Goal: Task Accomplishment & Management: Manage account settings

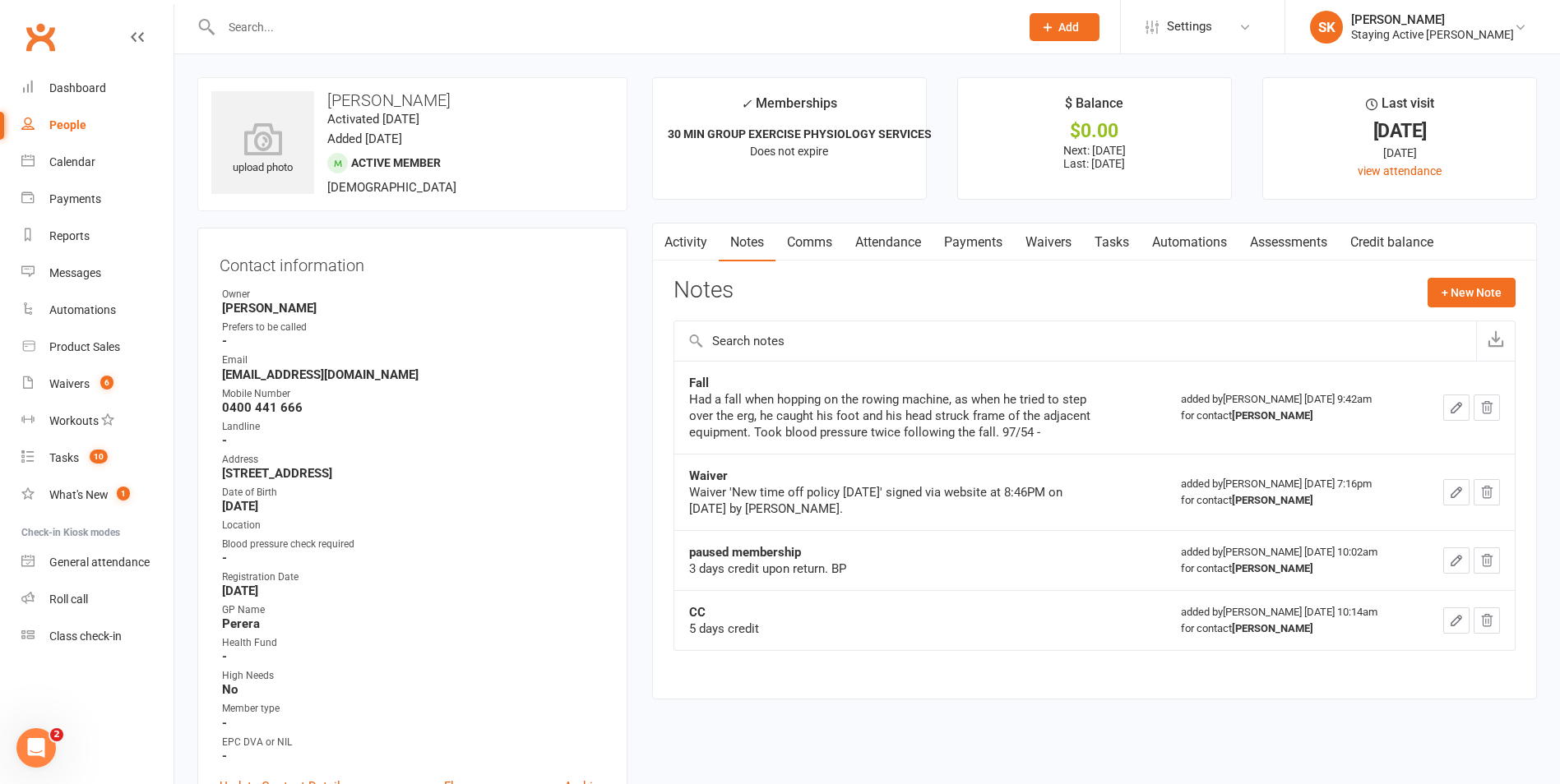
click at [648, 35] on input "text" at bounding box center [612, 27] width 792 height 23
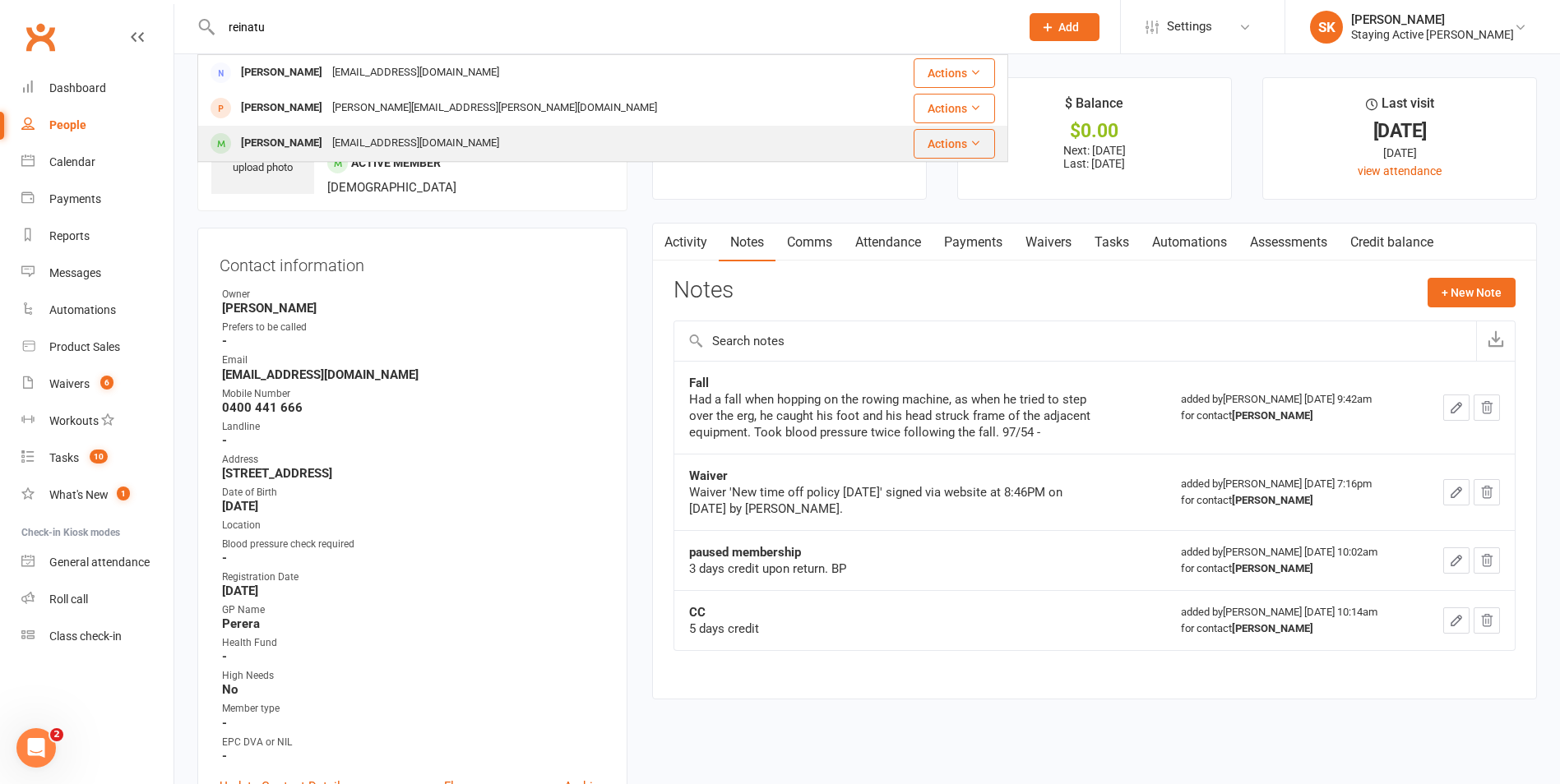
type input "reinatu"
click at [634, 155] on div "[PERSON_NAME] [EMAIL_ADDRESS][DOMAIN_NAME]" at bounding box center [535, 143] width 673 height 34
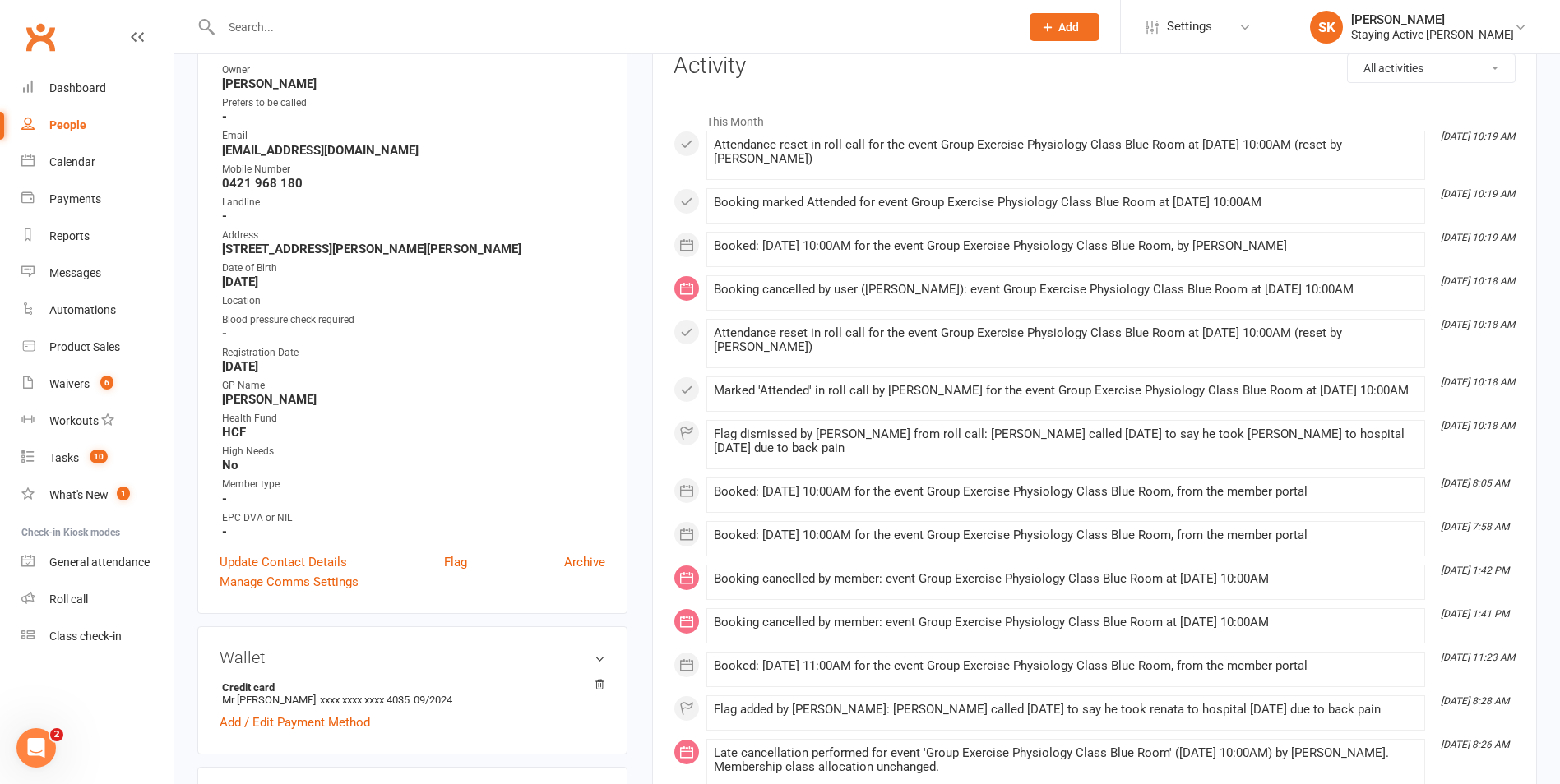
scroll to position [82, 0]
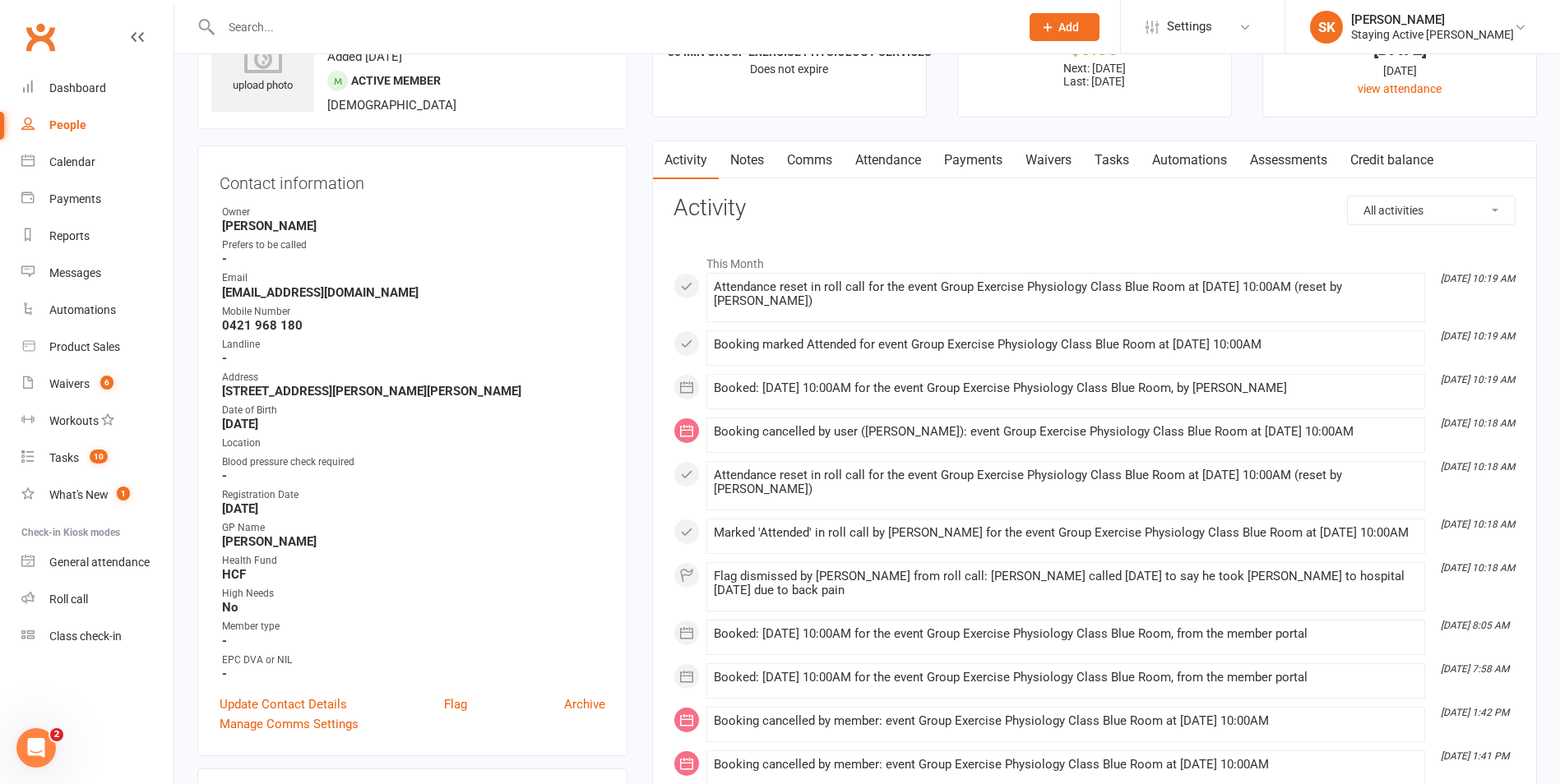
click at [743, 162] on link "Notes" at bounding box center [746, 159] width 57 height 37
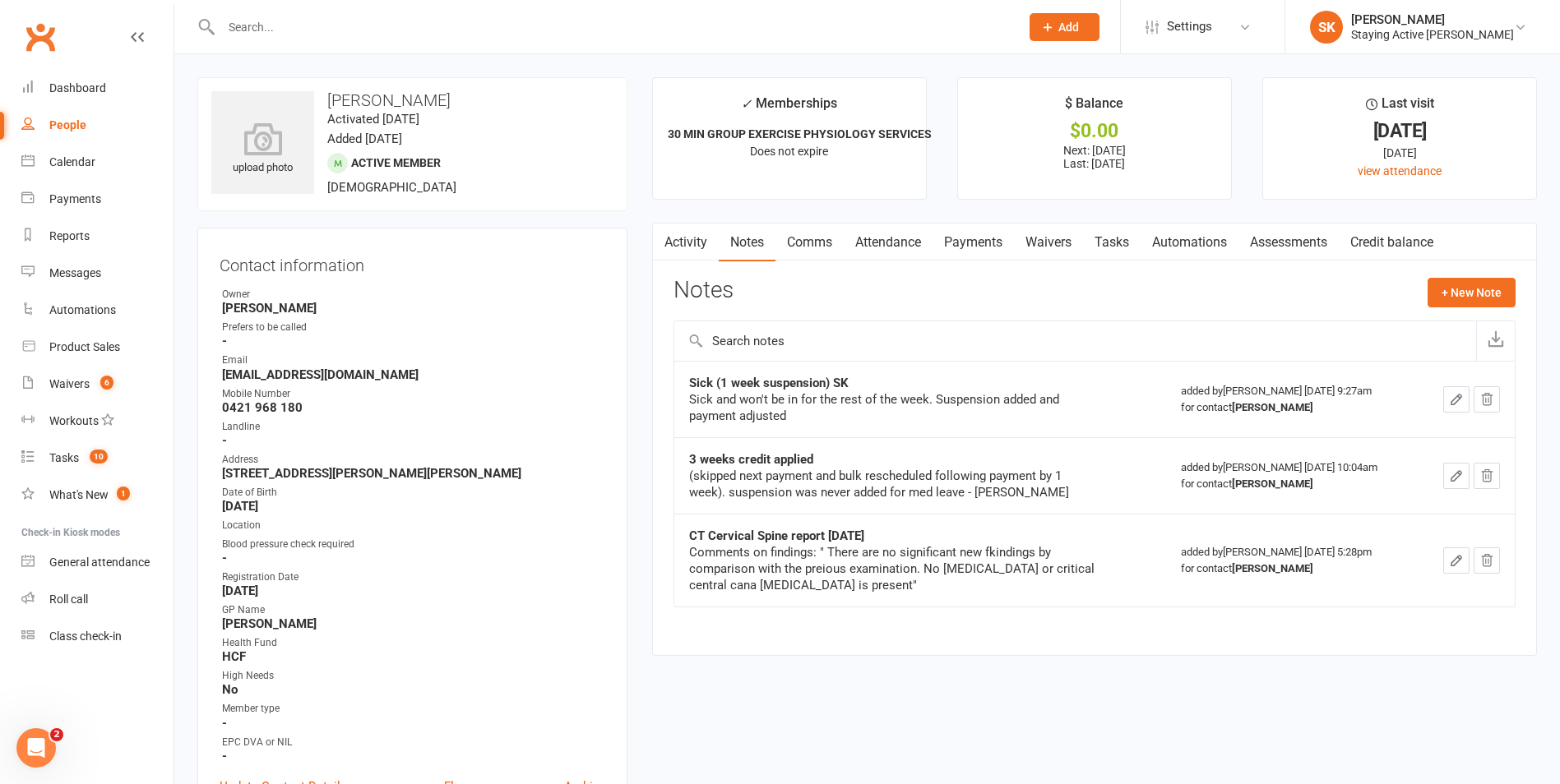
click at [973, 246] on link "Payments" at bounding box center [973, 242] width 82 height 37
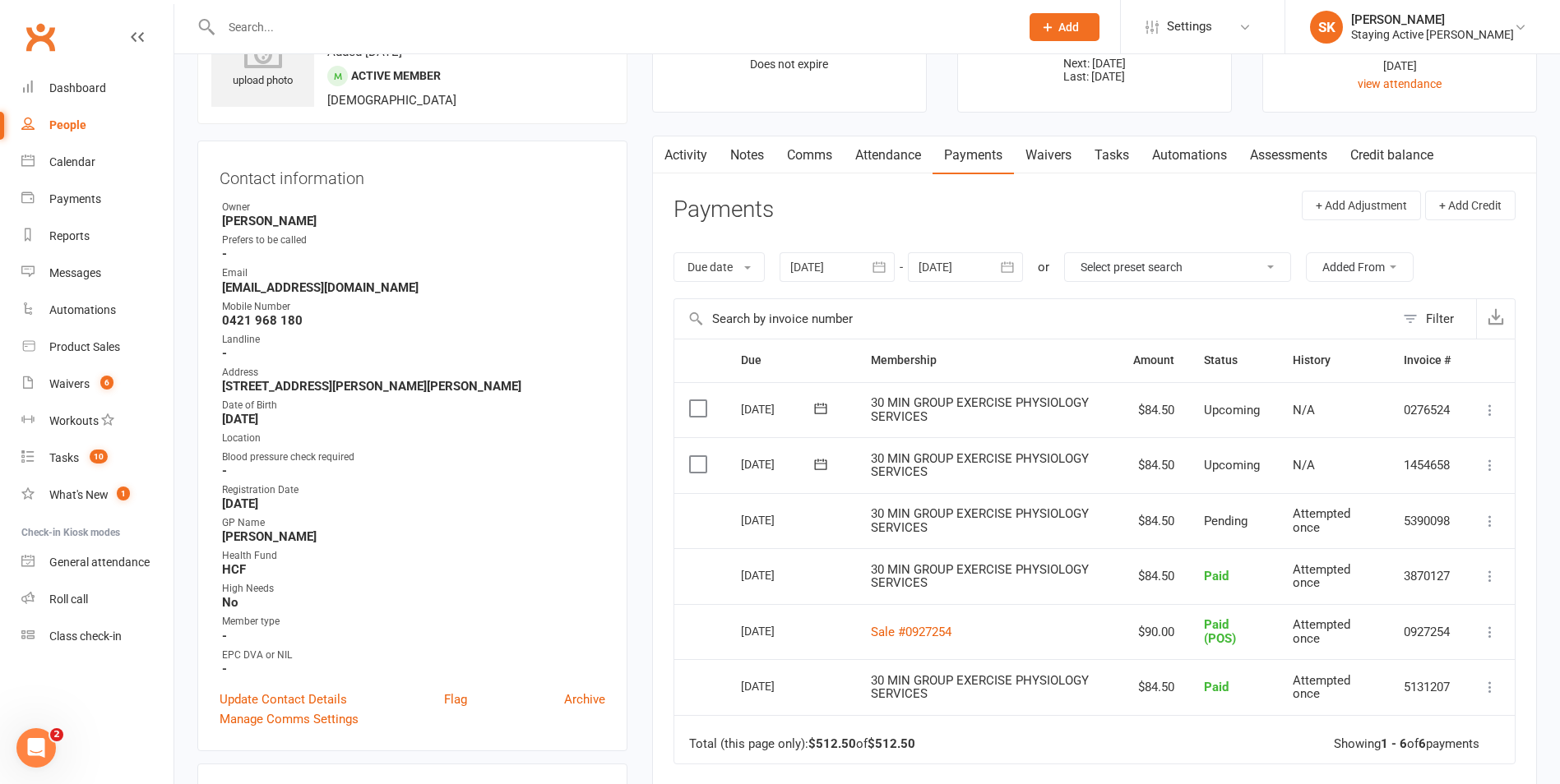
scroll to position [246, 0]
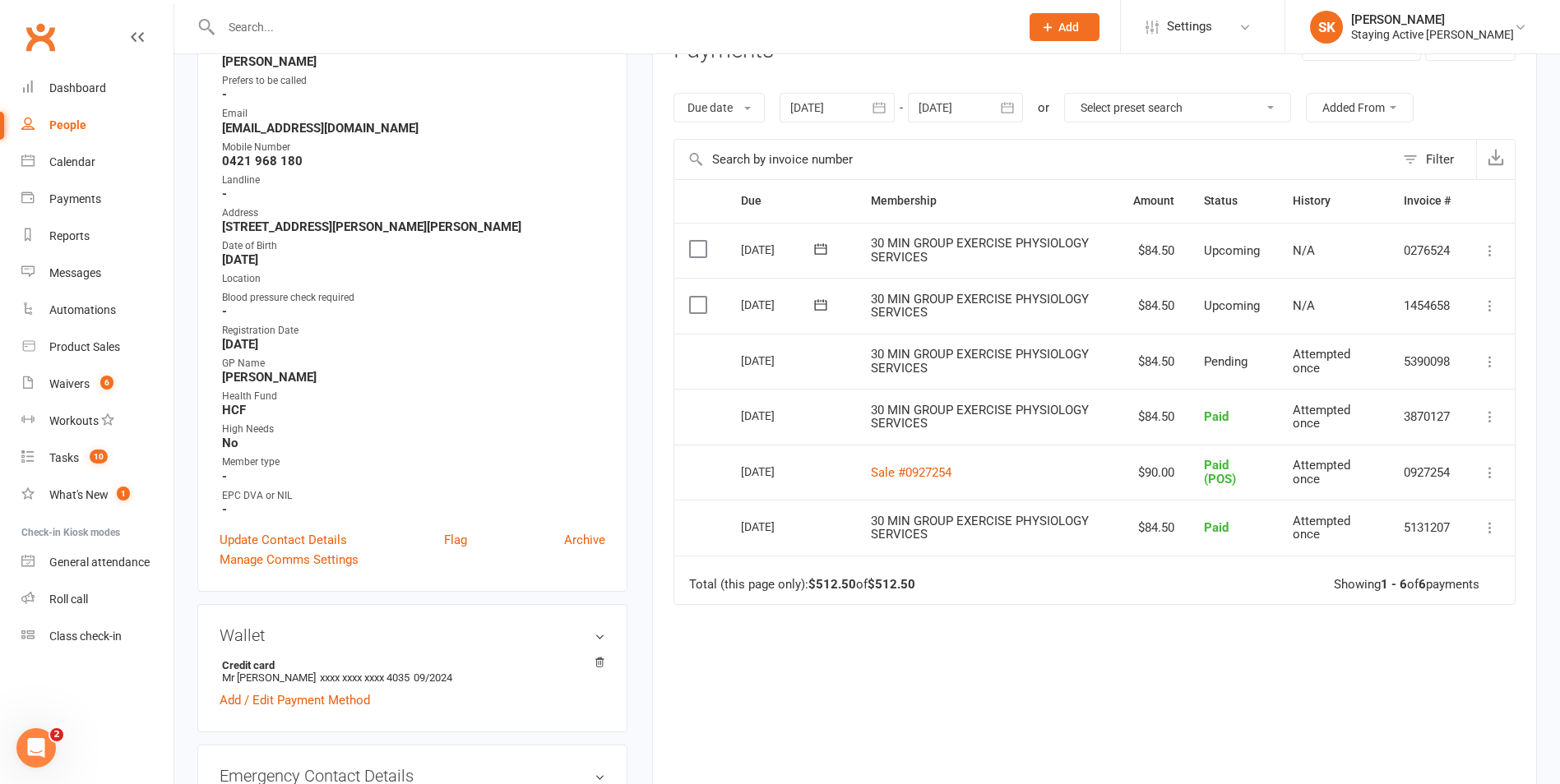
click at [1490, 298] on icon at bounding box center [1489, 305] width 17 height 17
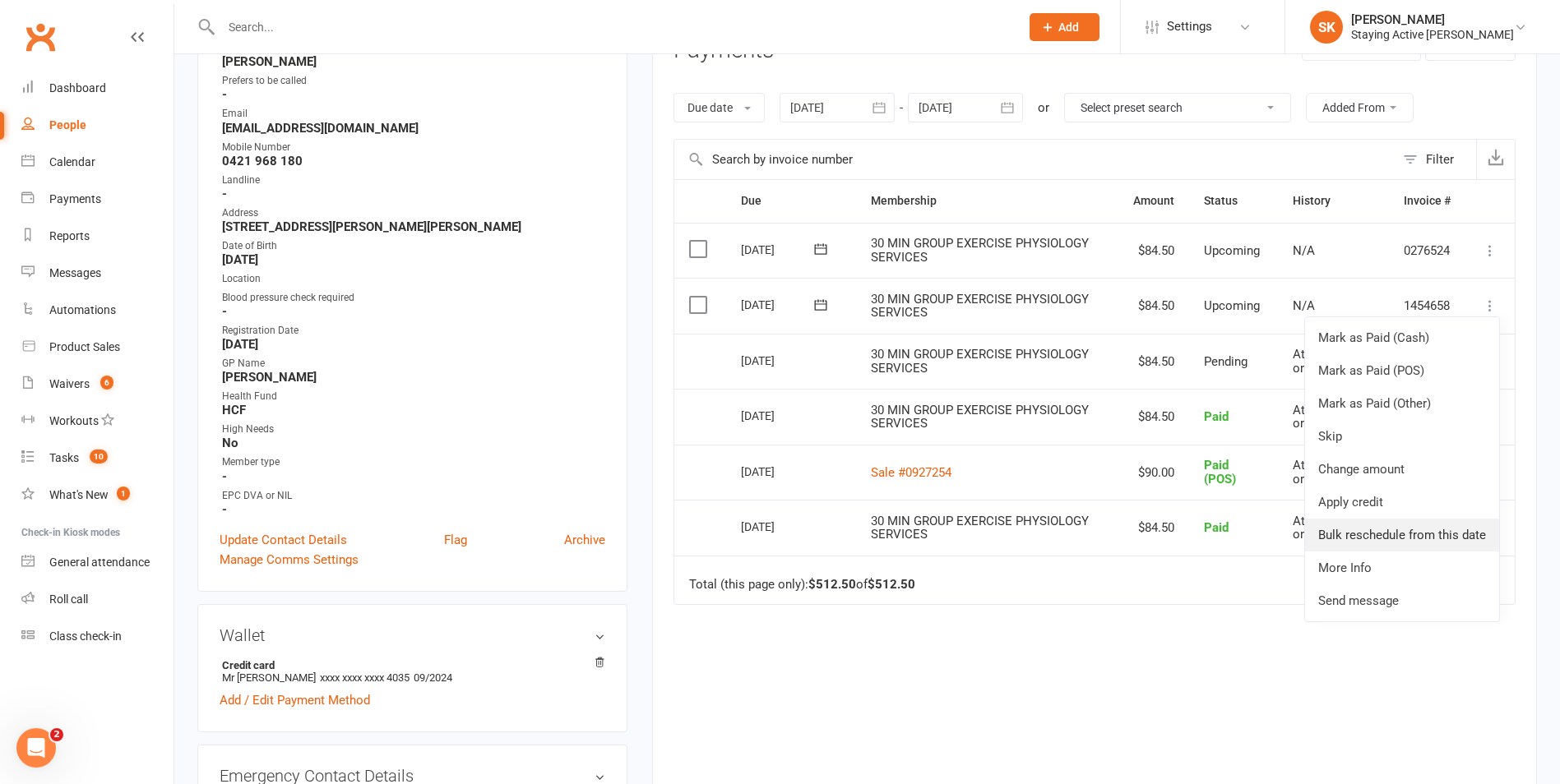
click at [1364, 532] on link "Bulk reschedule from this date" at bounding box center [1402, 535] width 194 height 33
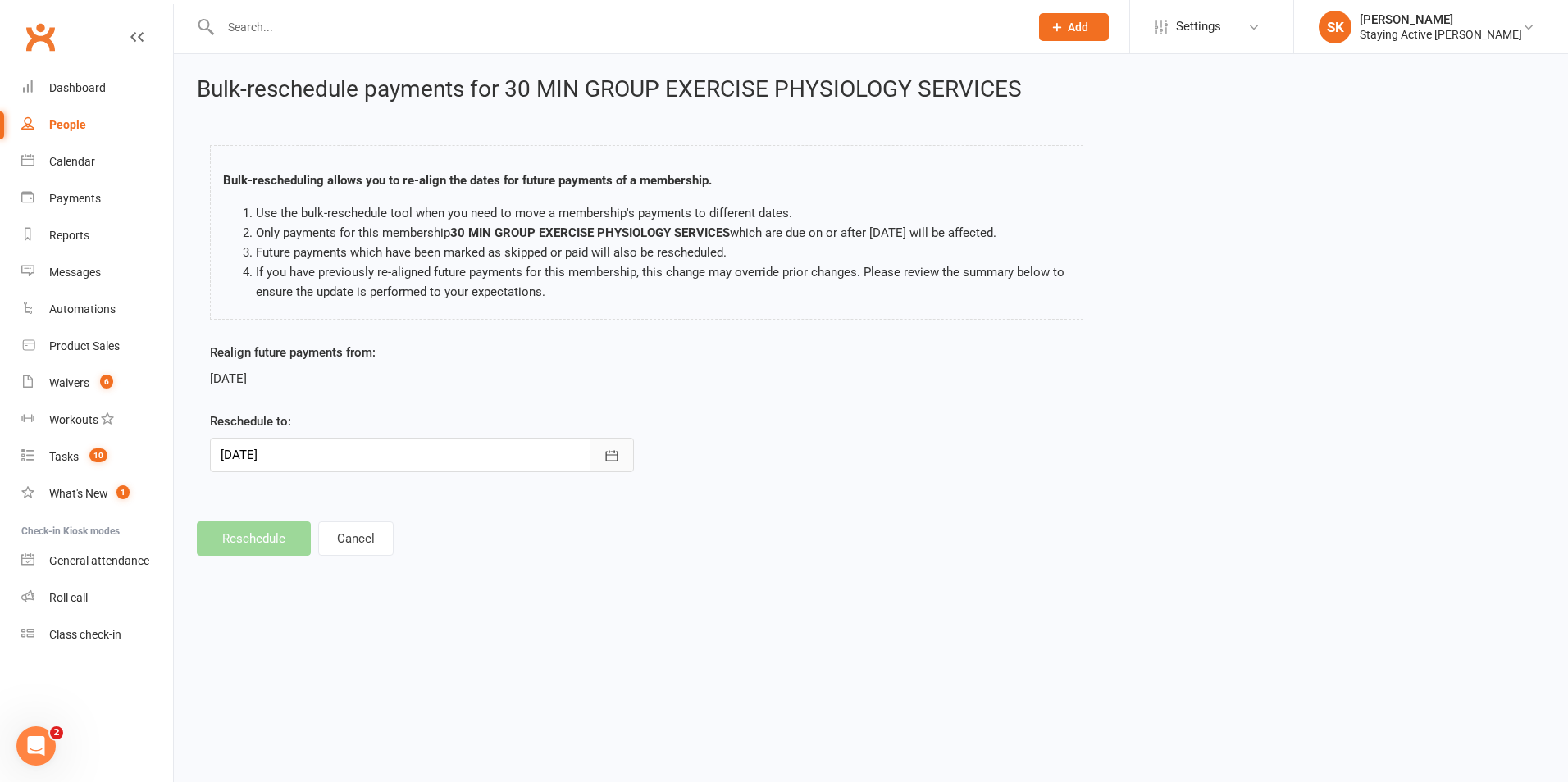
click at [613, 459] on icon "button" at bounding box center [611, 456] width 16 height 16
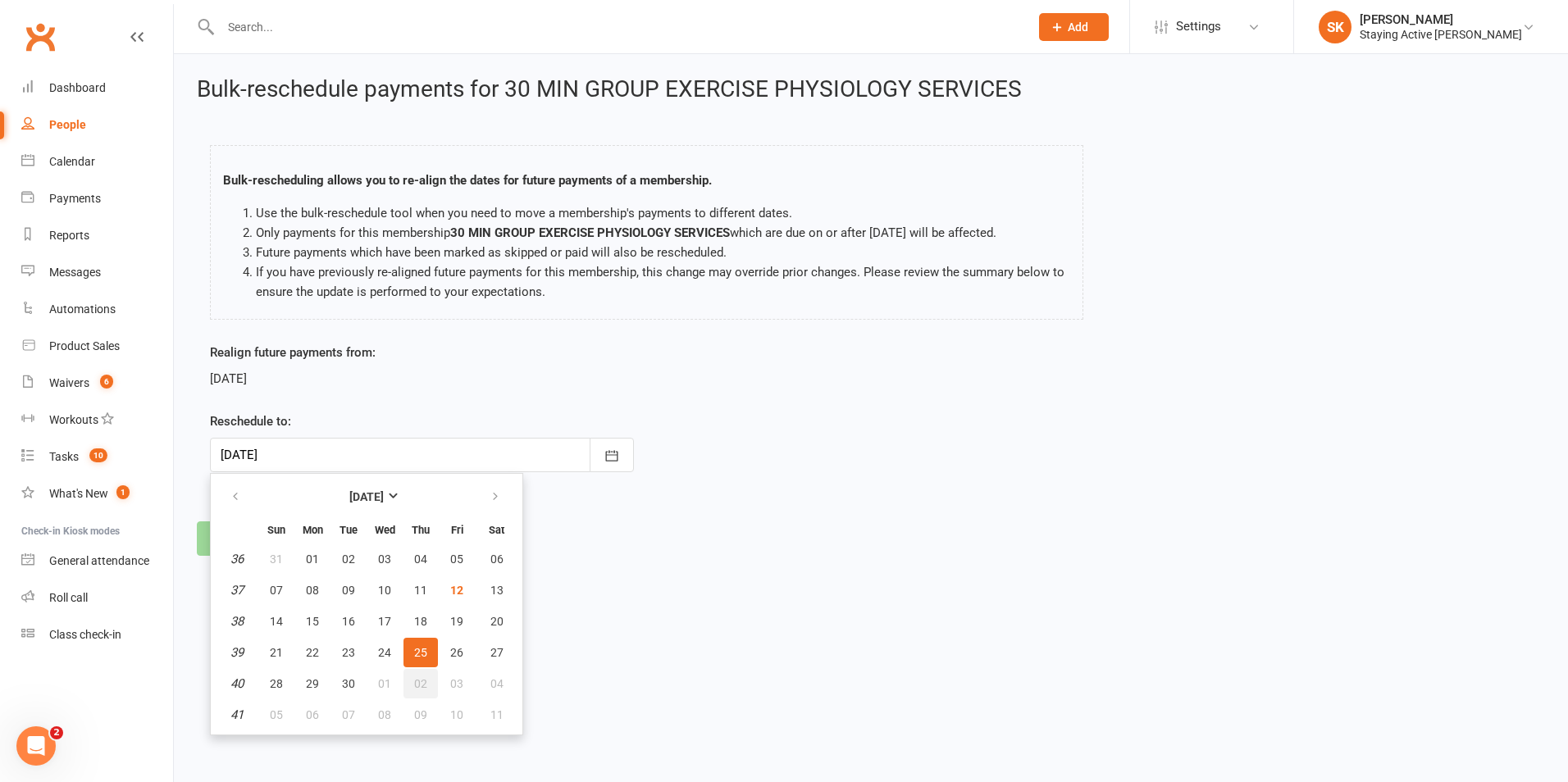
click at [412, 683] on button "02" at bounding box center [421, 684] width 35 height 30
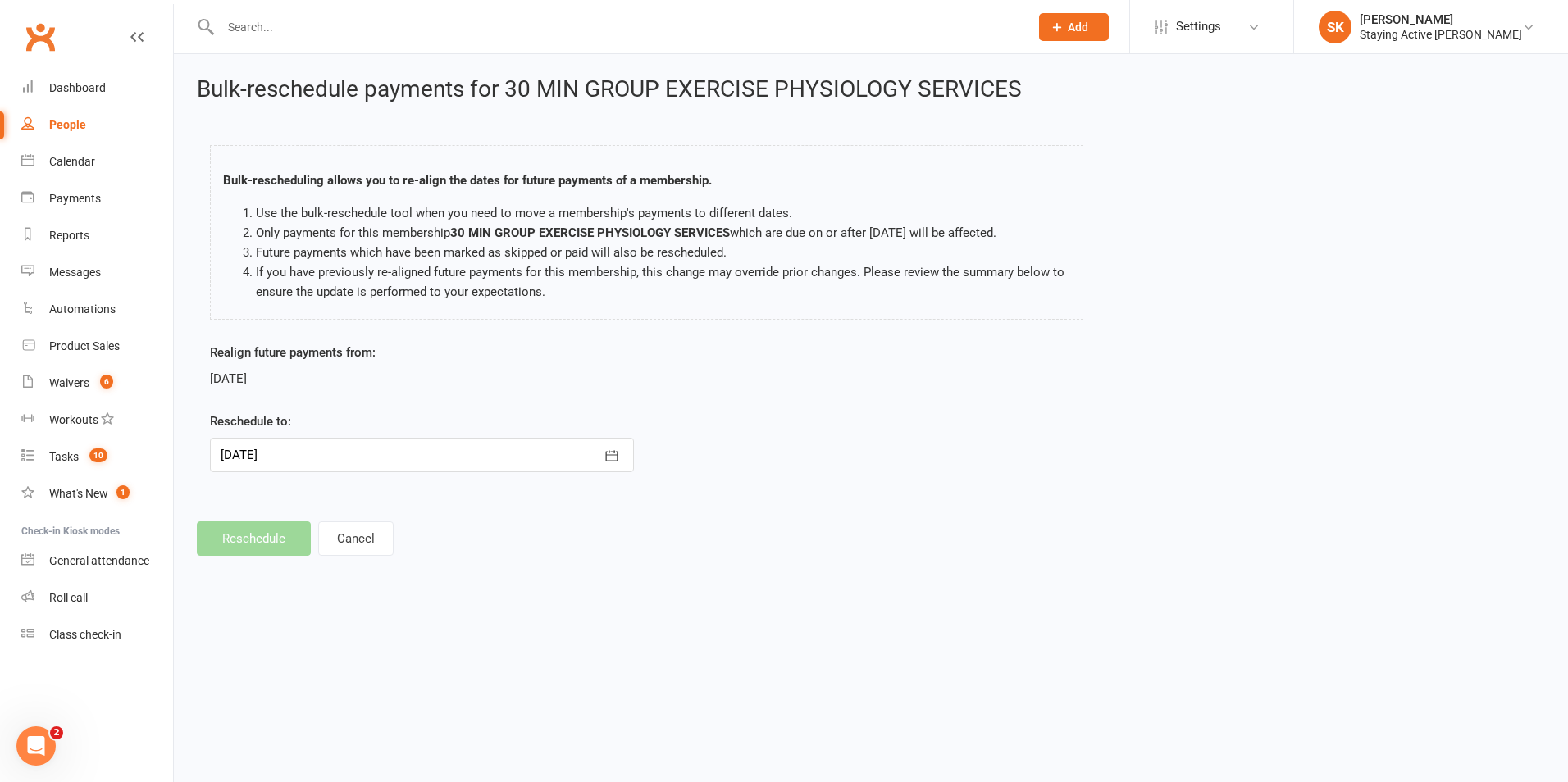
type input "02 Oct 2025"
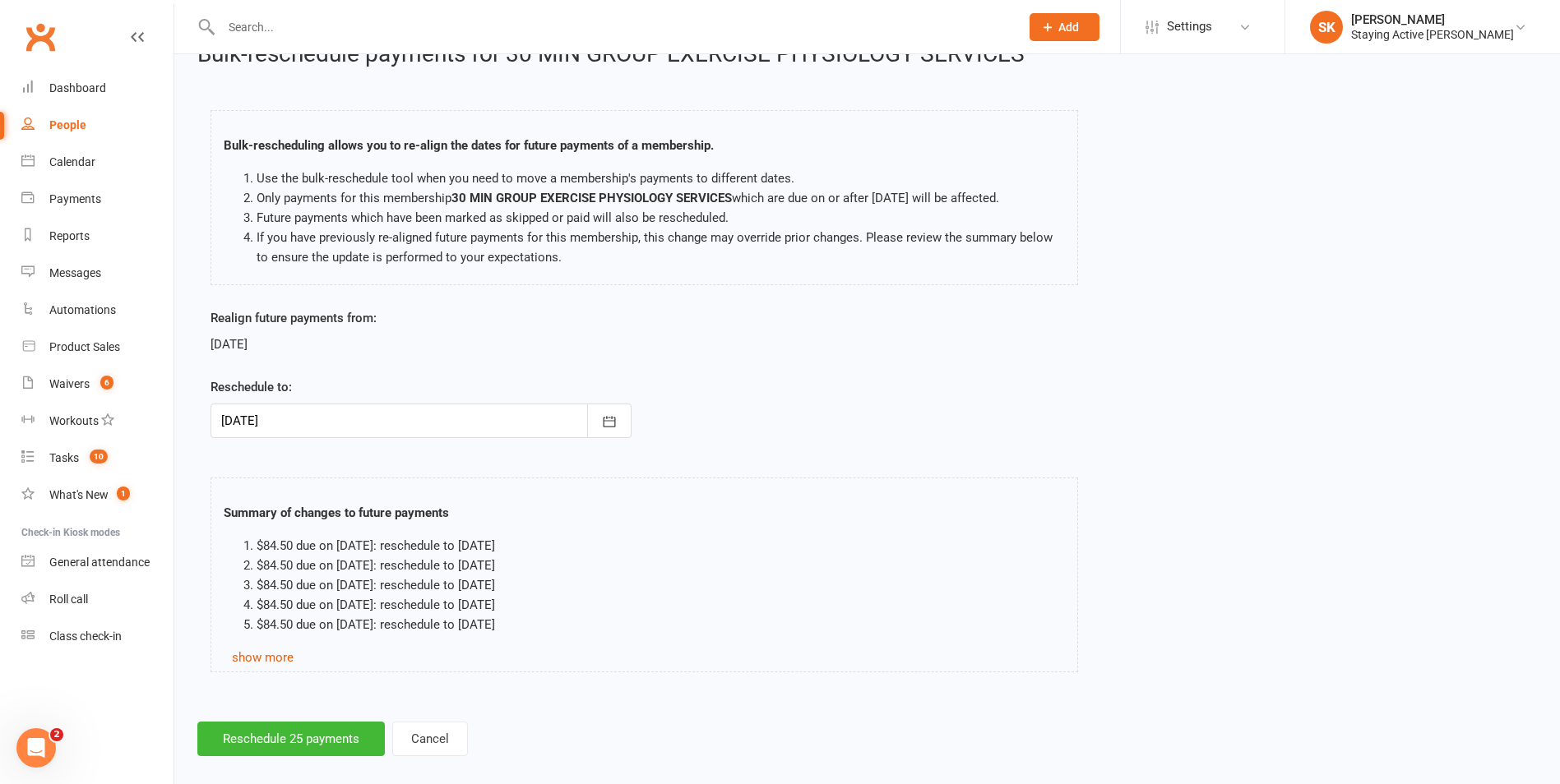
scroll to position [54, 0]
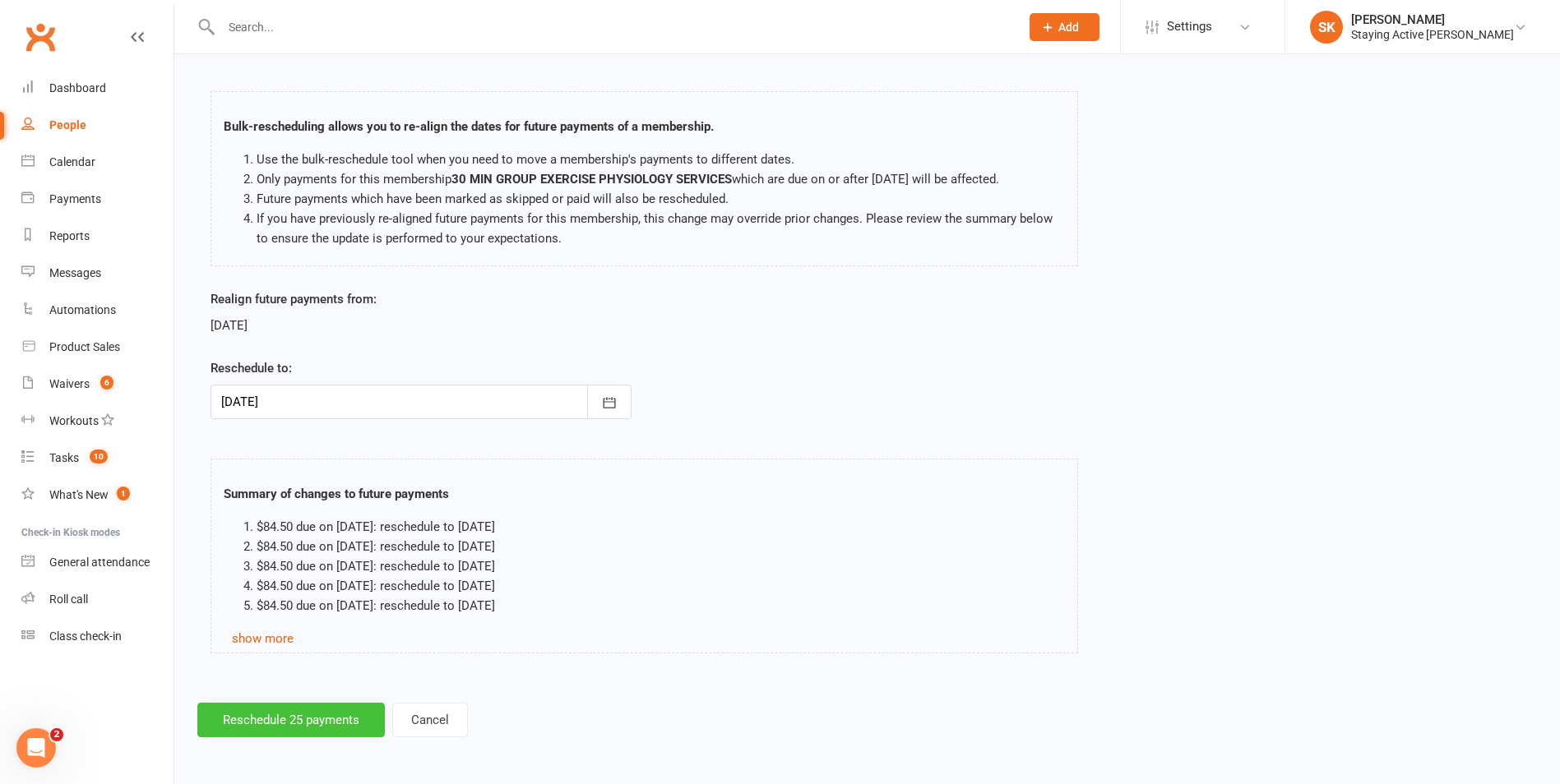
click at [345, 705] on button "Reschedule 25 payments" at bounding box center [291, 720] width 187 height 35
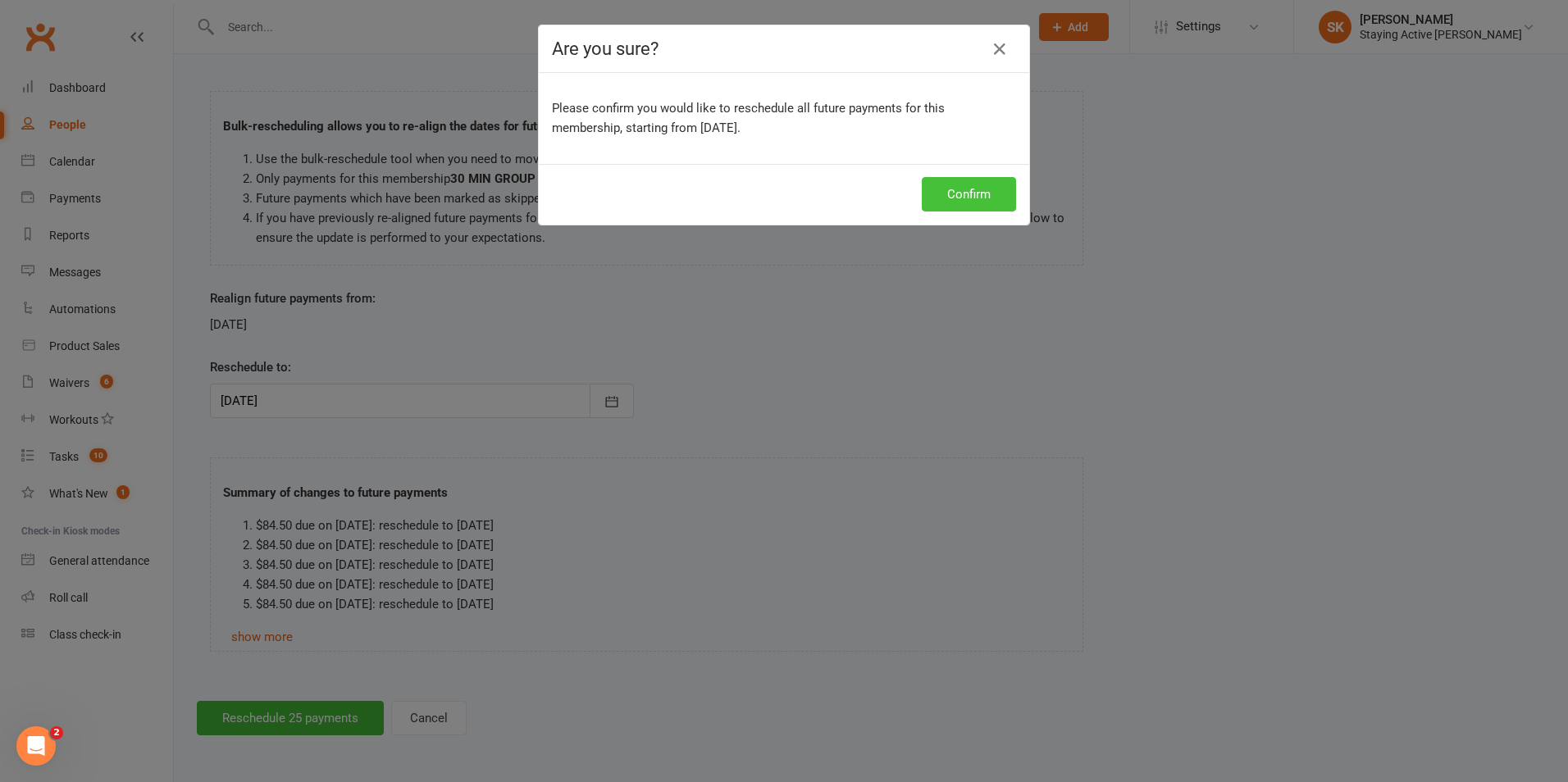
click at [941, 207] on button "Confirm" at bounding box center [969, 194] width 95 height 35
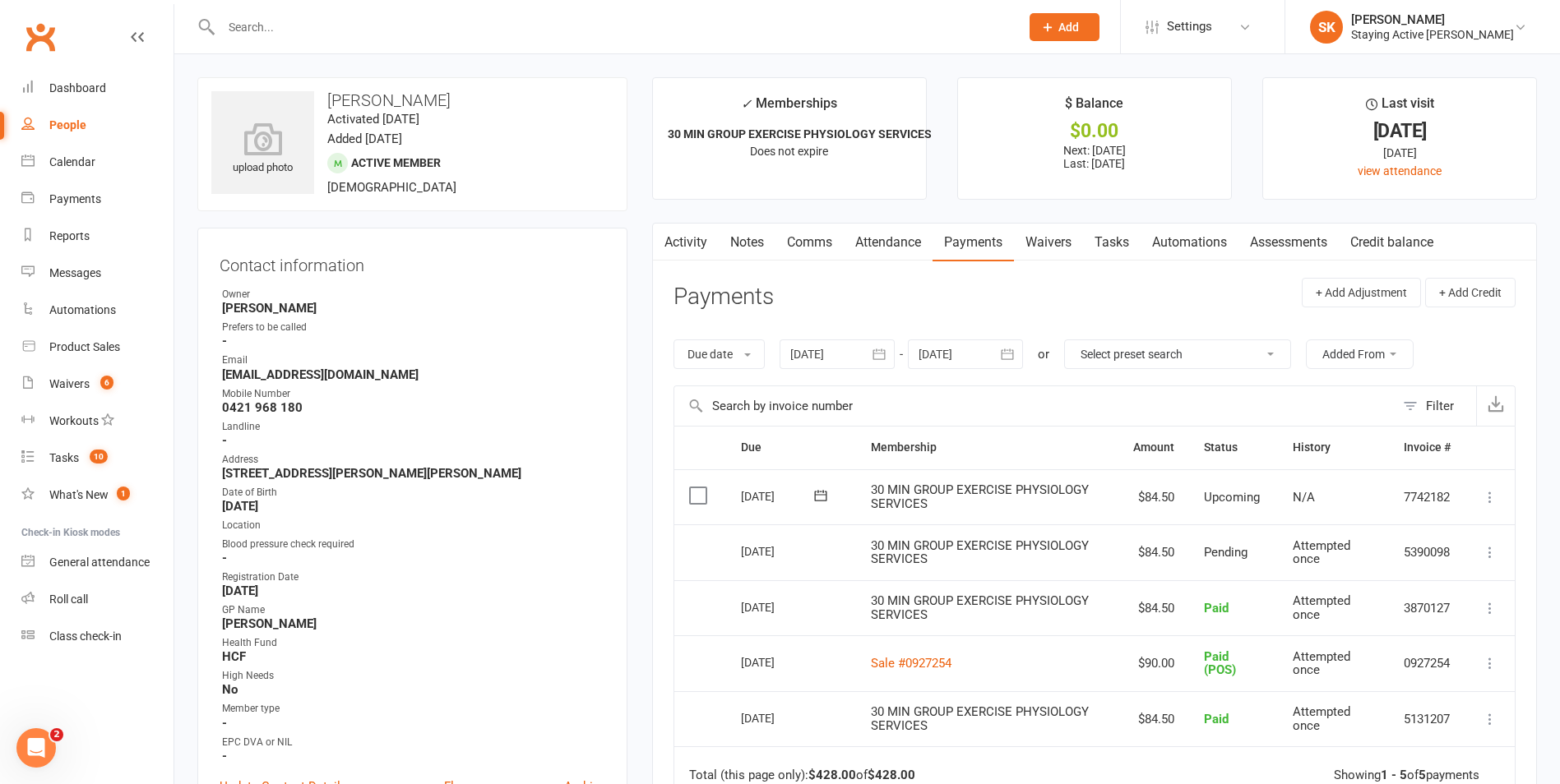
click at [440, 19] on input "text" at bounding box center [612, 27] width 792 height 23
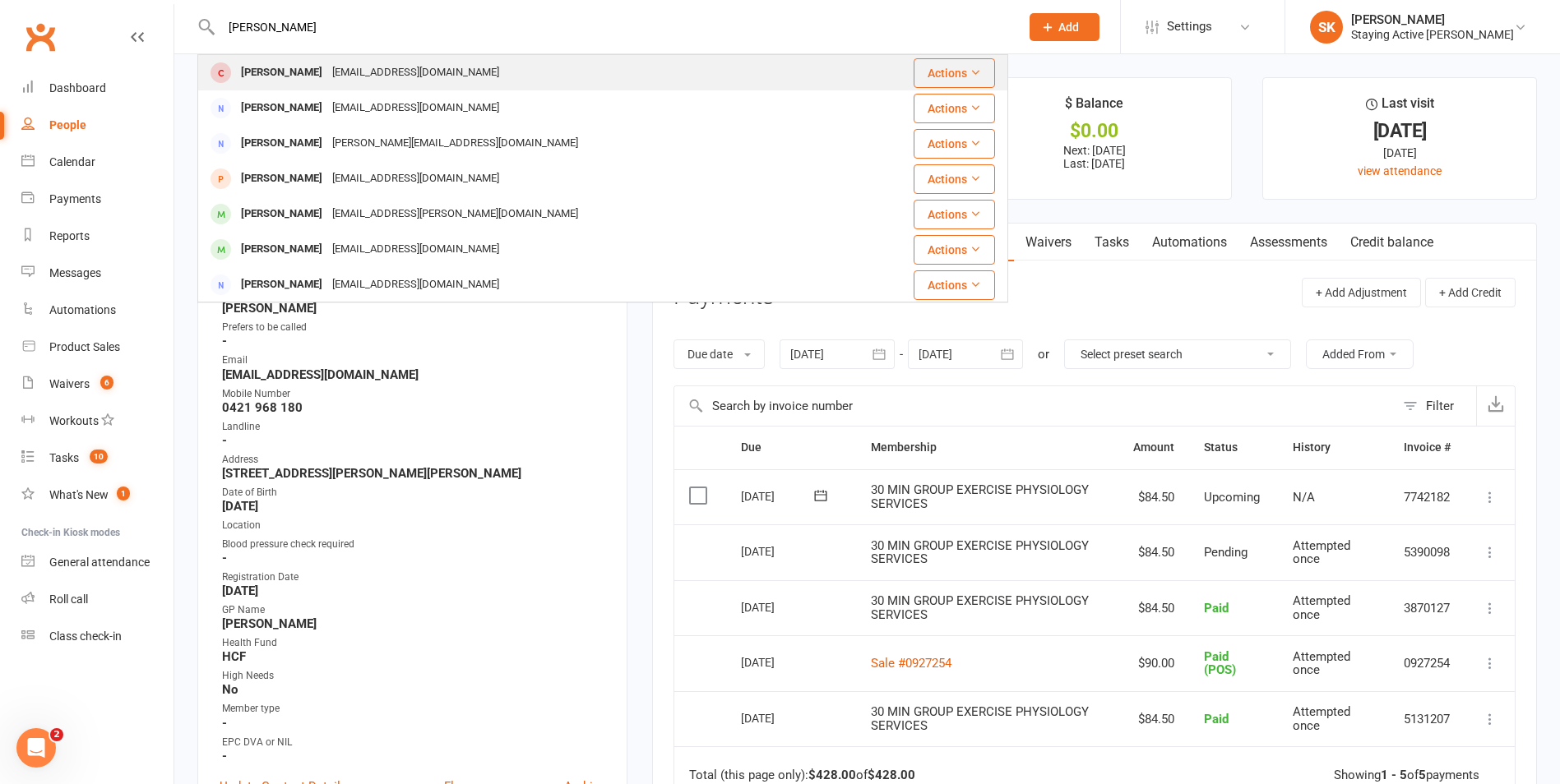
type input "[PERSON_NAME]"
click at [476, 76] on div "[PERSON_NAME] [EMAIL_ADDRESS][DOMAIN_NAME]" at bounding box center [524, 72] width 650 height 34
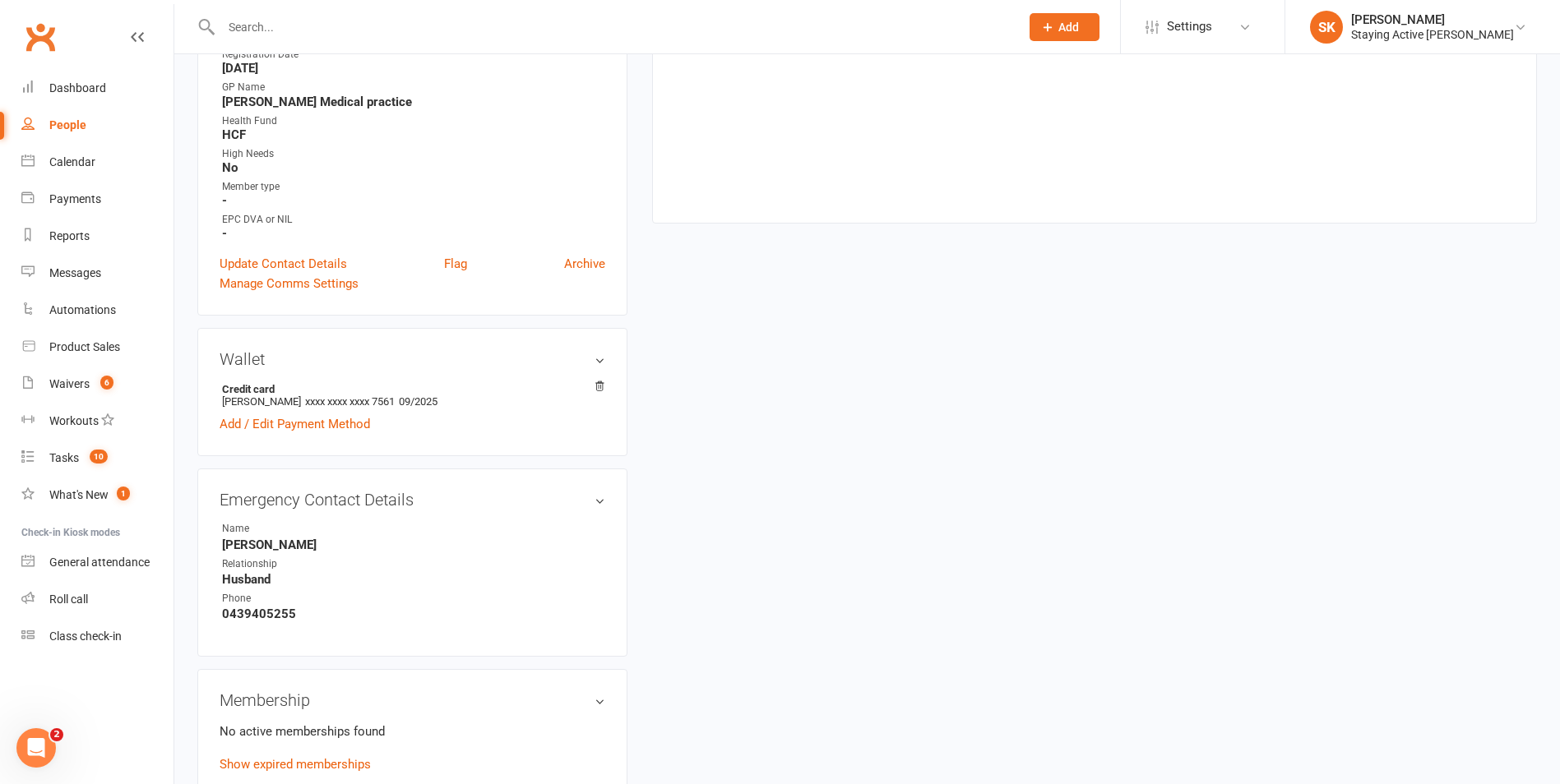
scroll to position [575, 0]
click at [257, 420] on link "Add / Edit Payment Method" at bounding box center [294, 422] width 151 height 20
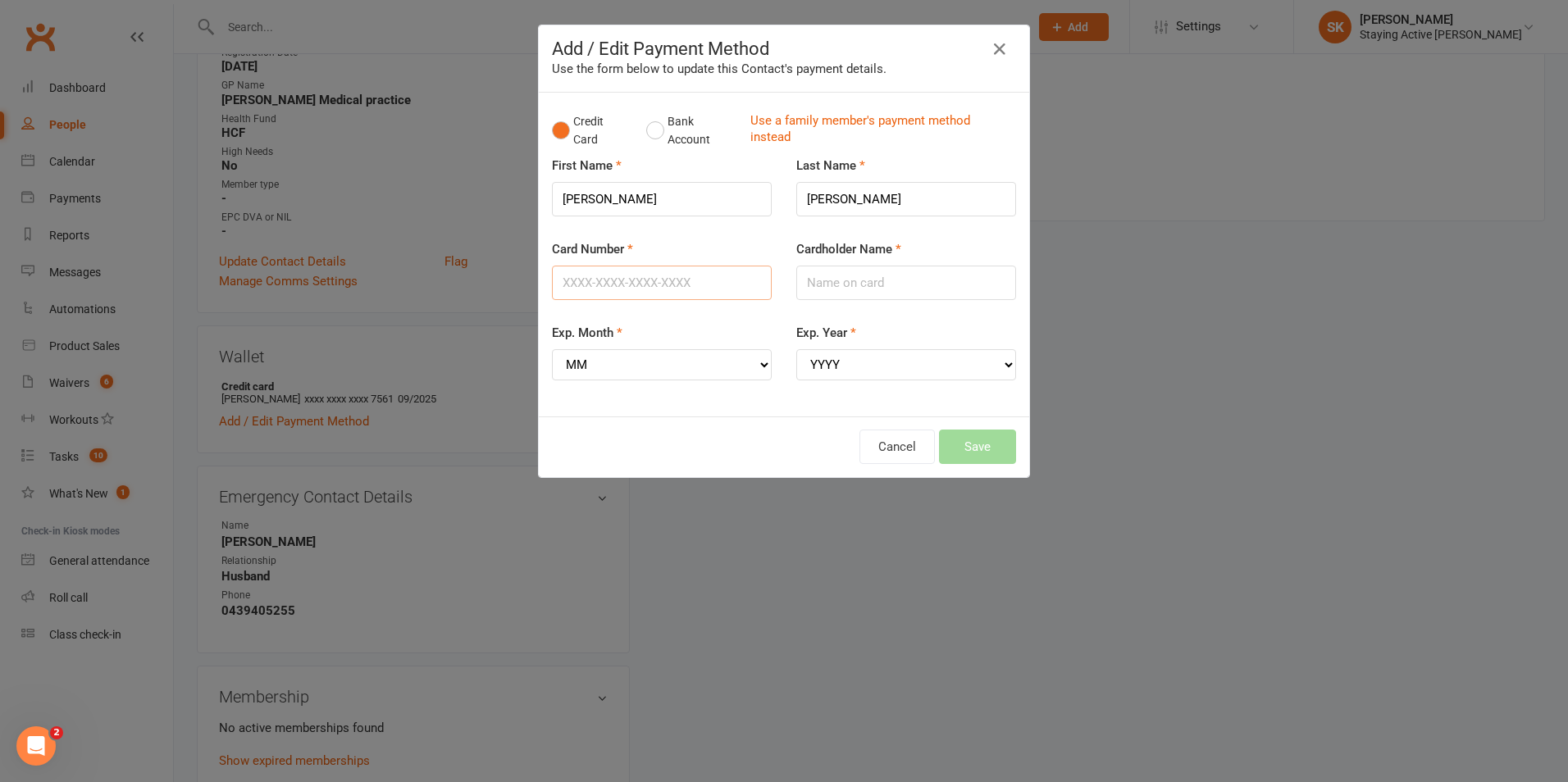
click at [713, 278] on input "Card Number" at bounding box center [662, 283] width 220 height 35
type input "7"
type input "4557012052727561"
click at [886, 298] on input "Cardholder Name" at bounding box center [906, 283] width 220 height 35
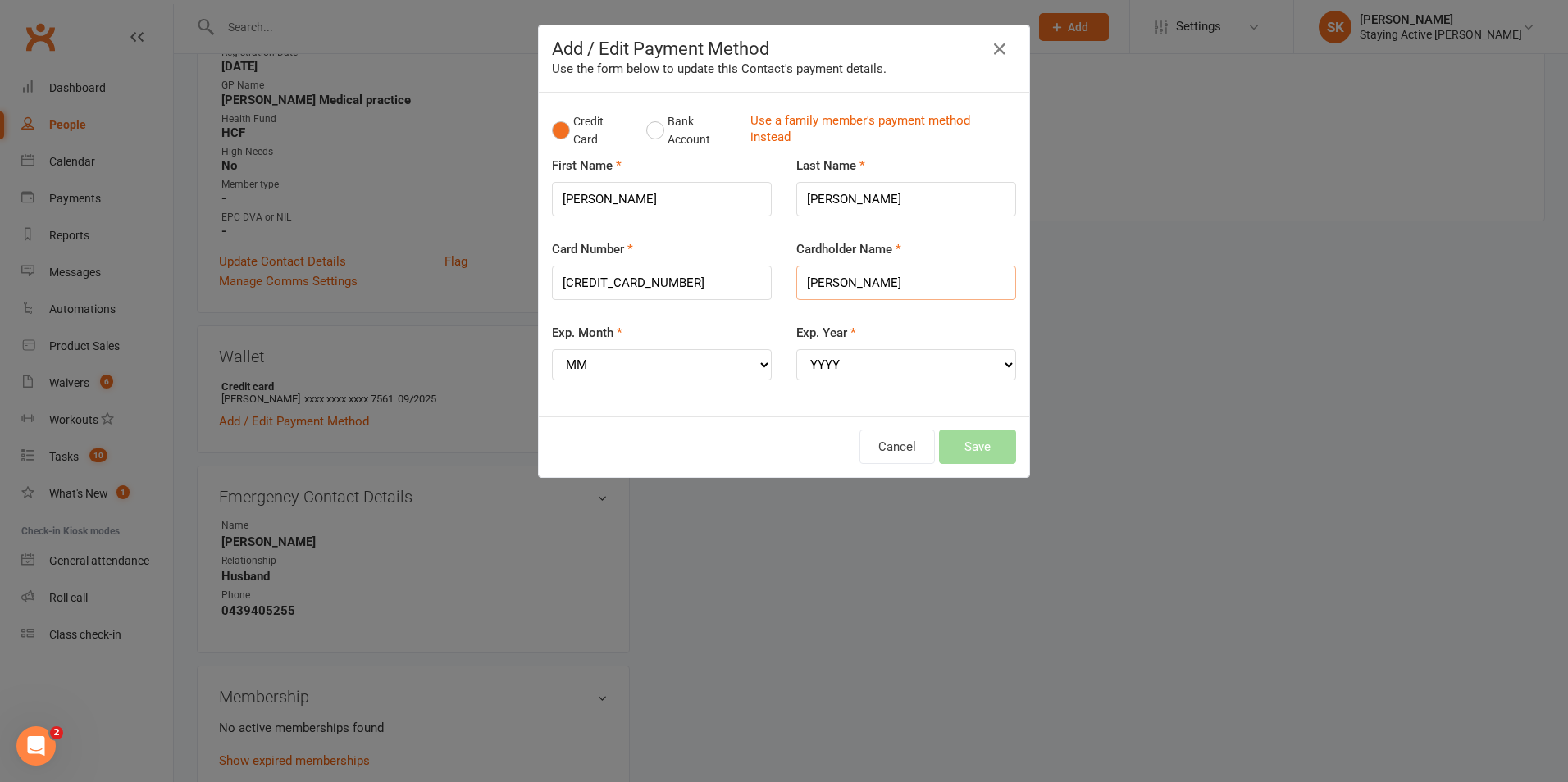
type input "Linda S Gilder"
click at [727, 364] on select "MM 01 02 03 04 05 06 07 08 09 10 11 12" at bounding box center [662, 365] width 220 height 31
select select "06"
click at [552, 349] on select "MM 01 02 03 04 05 06 07 08 09 10 11 12" at bounding box center [662, 365] width 220 height 31
click at [945, 362] on select "YYYY 2025 2026 2027 2028 2029 2030 2031 2032 2033 2034" at bounding box center [906, 365] width 220 height 31
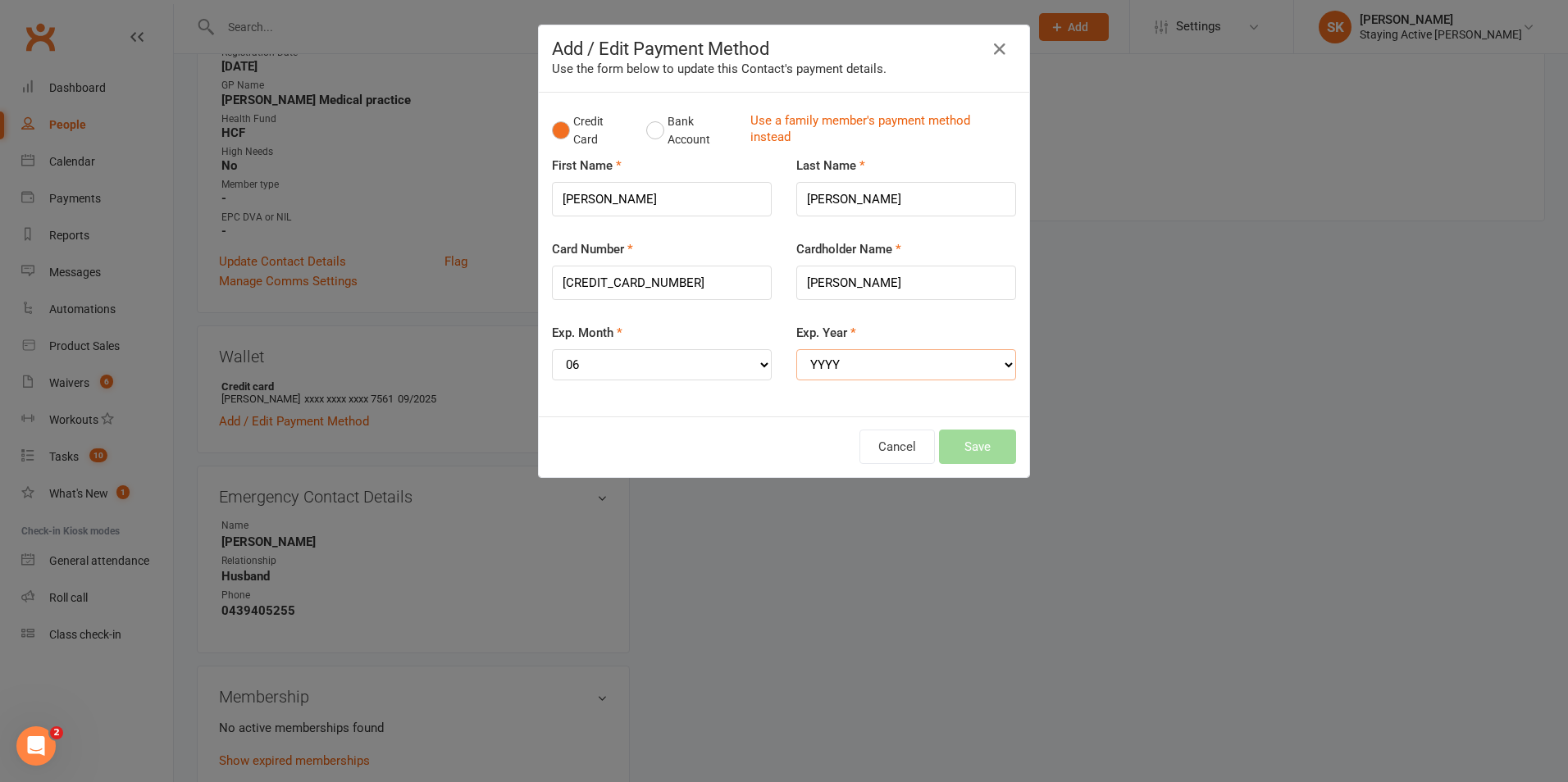
select select "2029"
click at [796, 349] on select "YYYY 2025 2026 2027 2028 2029 2030 2031 2032 2033 2034" at bounding box center [906, 365] width 220 height 31
click at [1001, 434] on button "Save" at bounding box center [977, 447] width 77 height 35
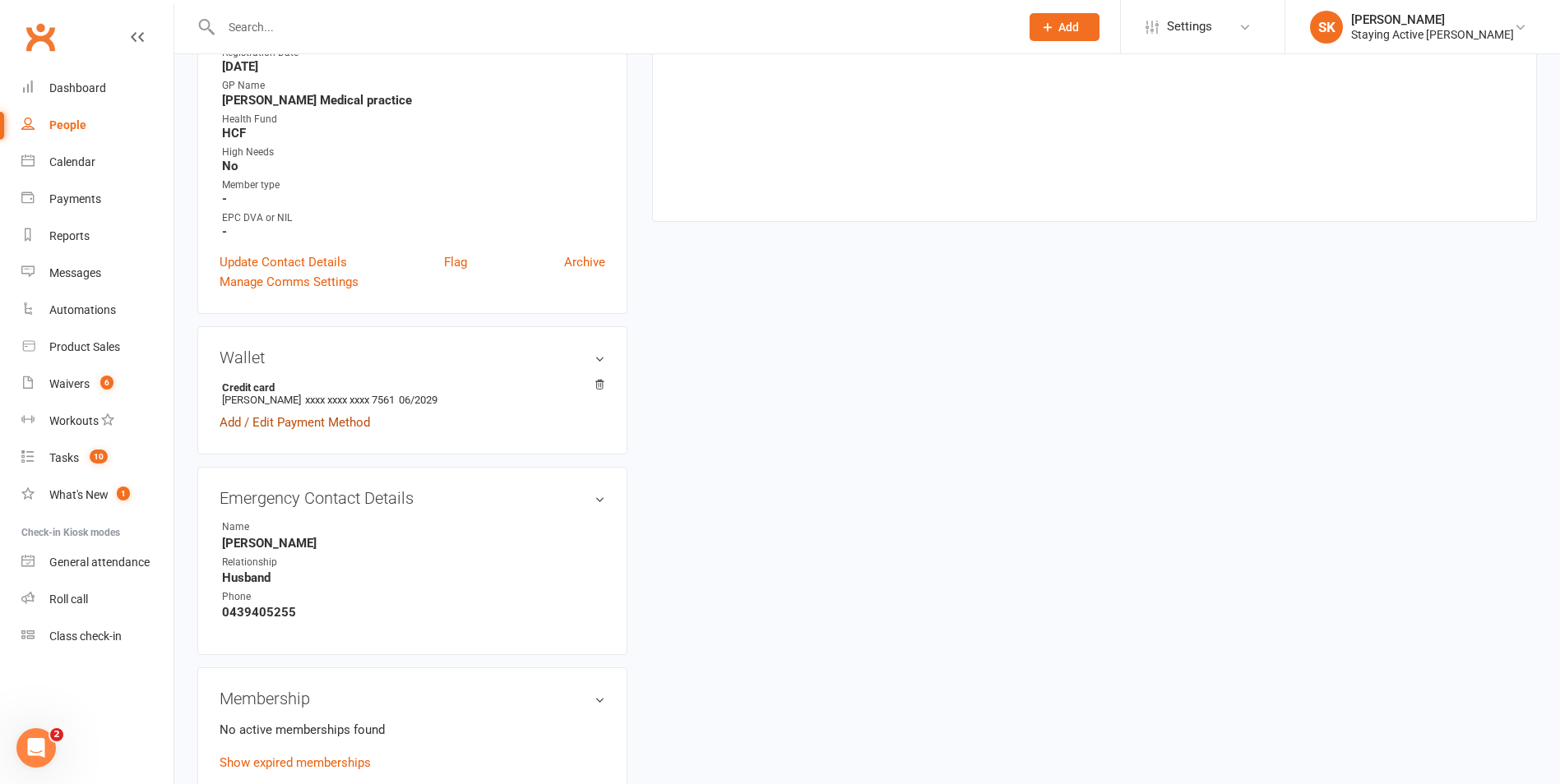
click at [266, 429] on link "Add / Edit Payment Method" at bounding box center [294, 422] width 151 height 20
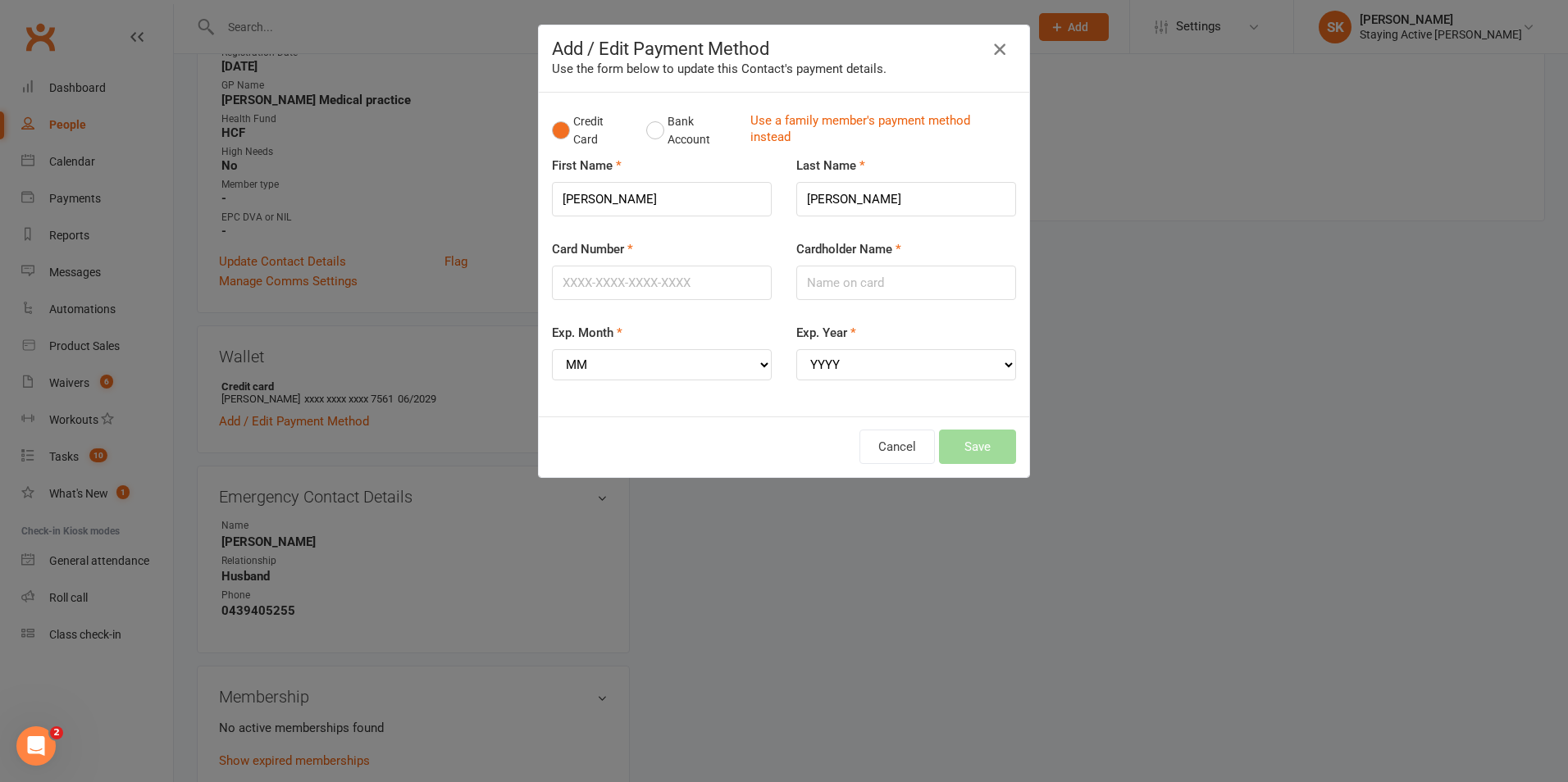
click at [996, 50] on icon "button" at bounding box center [999, 49] width 20 height 20
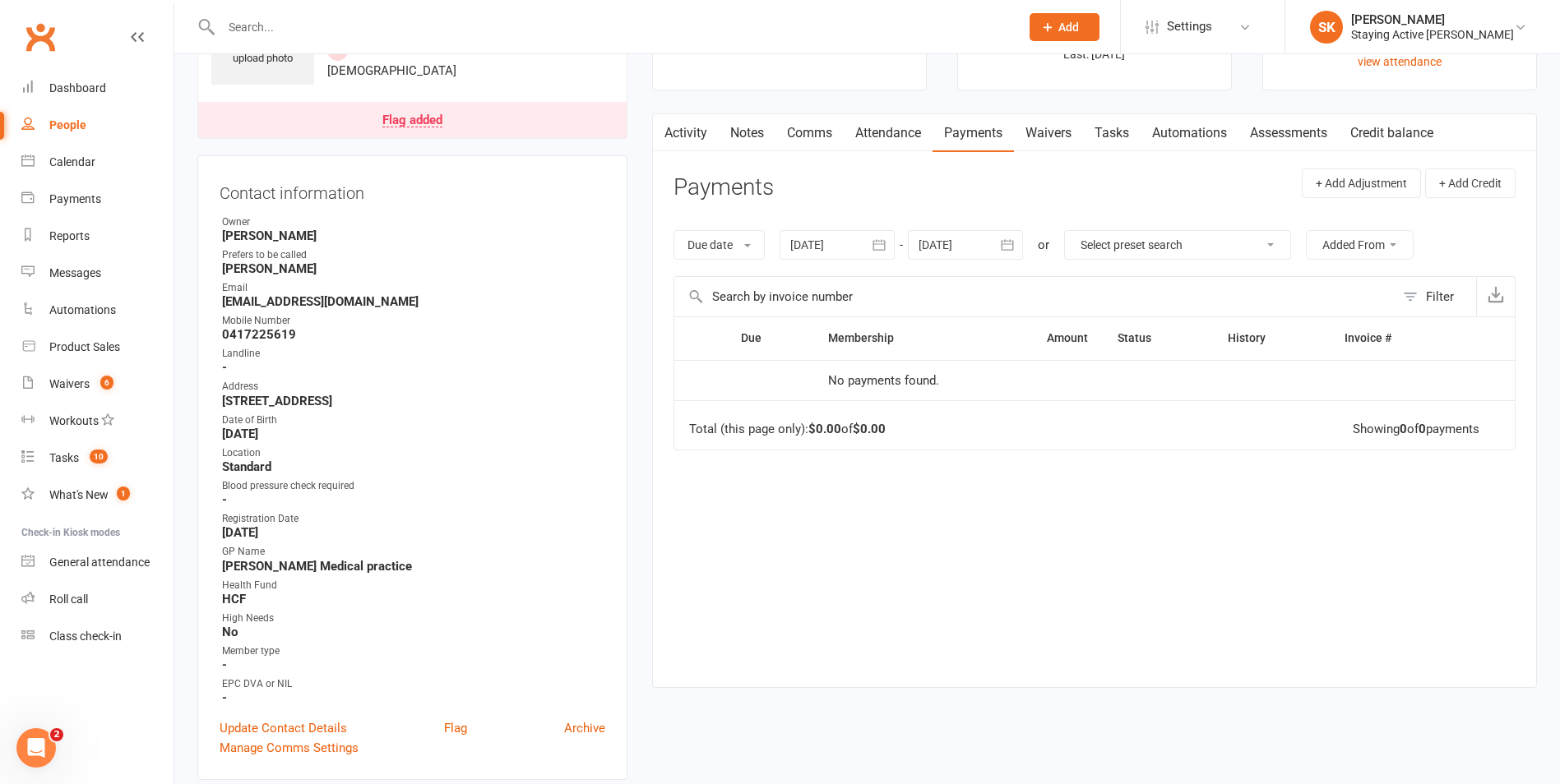
scroll to position [0, 0]
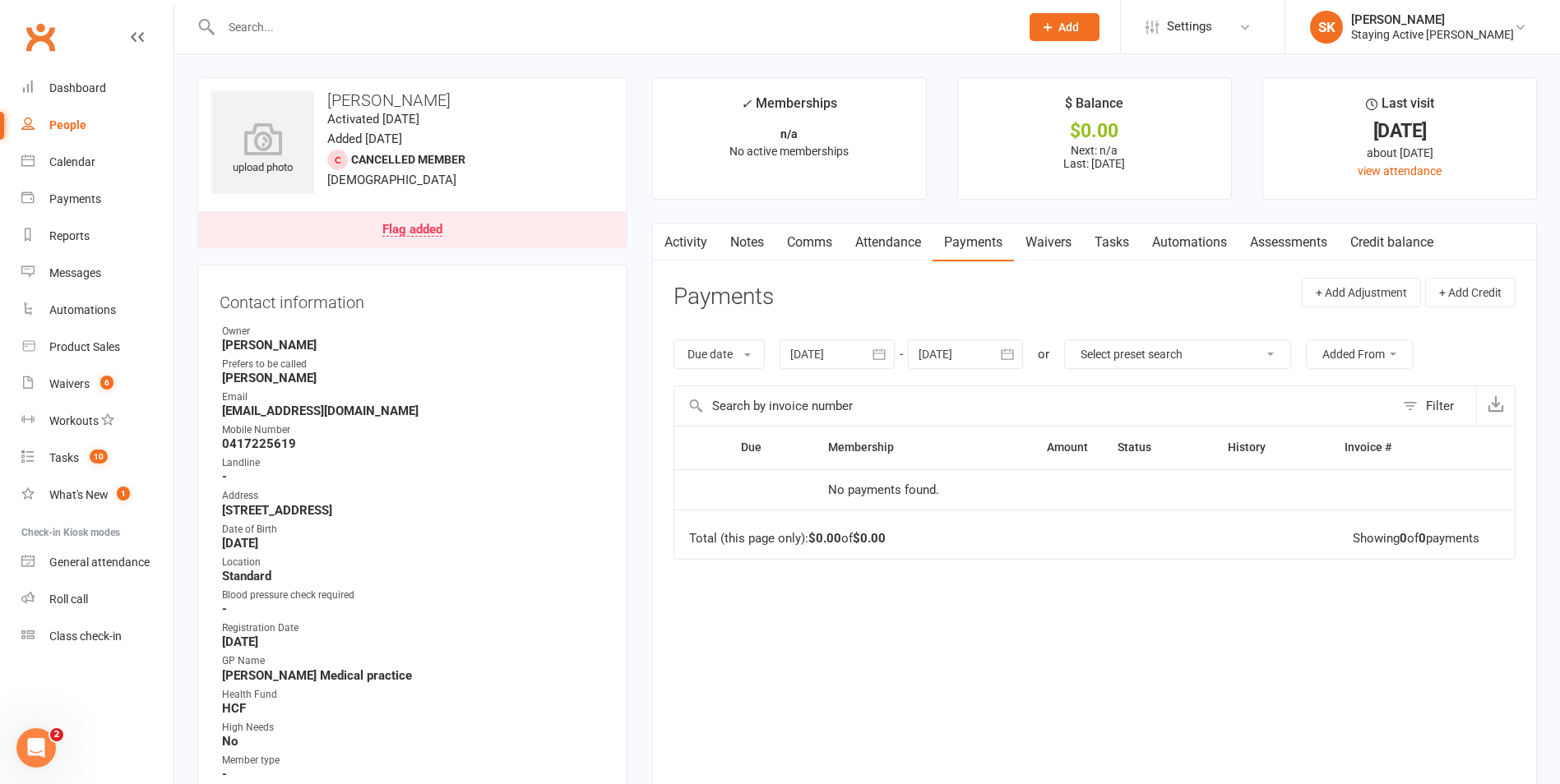
click at [400, 42] on div at bounding box center [602, 26] width 810 height 53
click at [391, 30] on input "text" at bounding box center [612, 27] width 792 height 23
click at [841, 9] on div at bounding box center [602, 26] width 810 height 53
click at [824, 27] on input "text" at bounding box center [612, 27] width 792 height 23
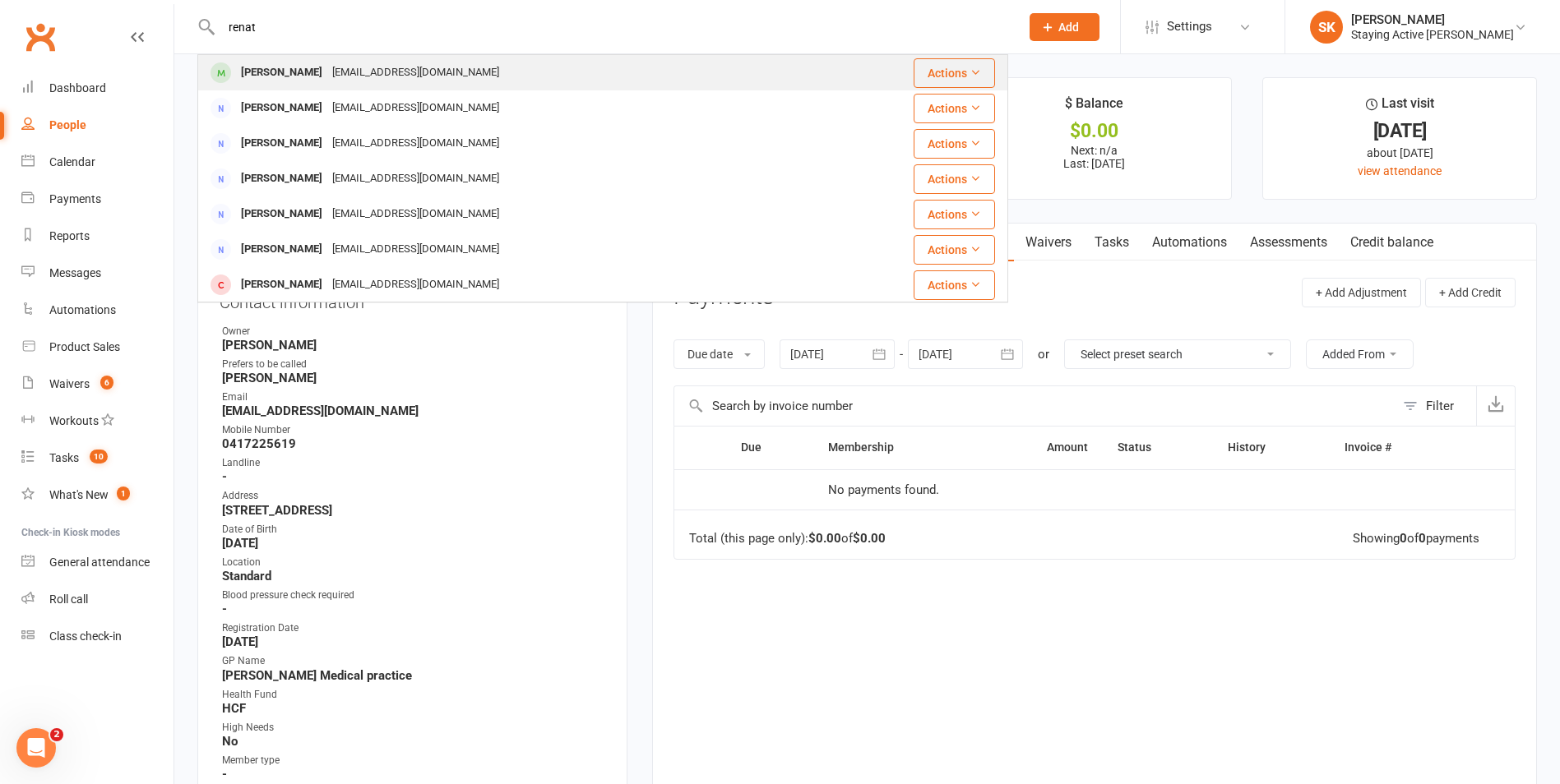
type input "renat"
click at [697, 67] on div "Renata Liu renzlo12@hotmail.com" at bounding box center [524, 72] width 650 height 34
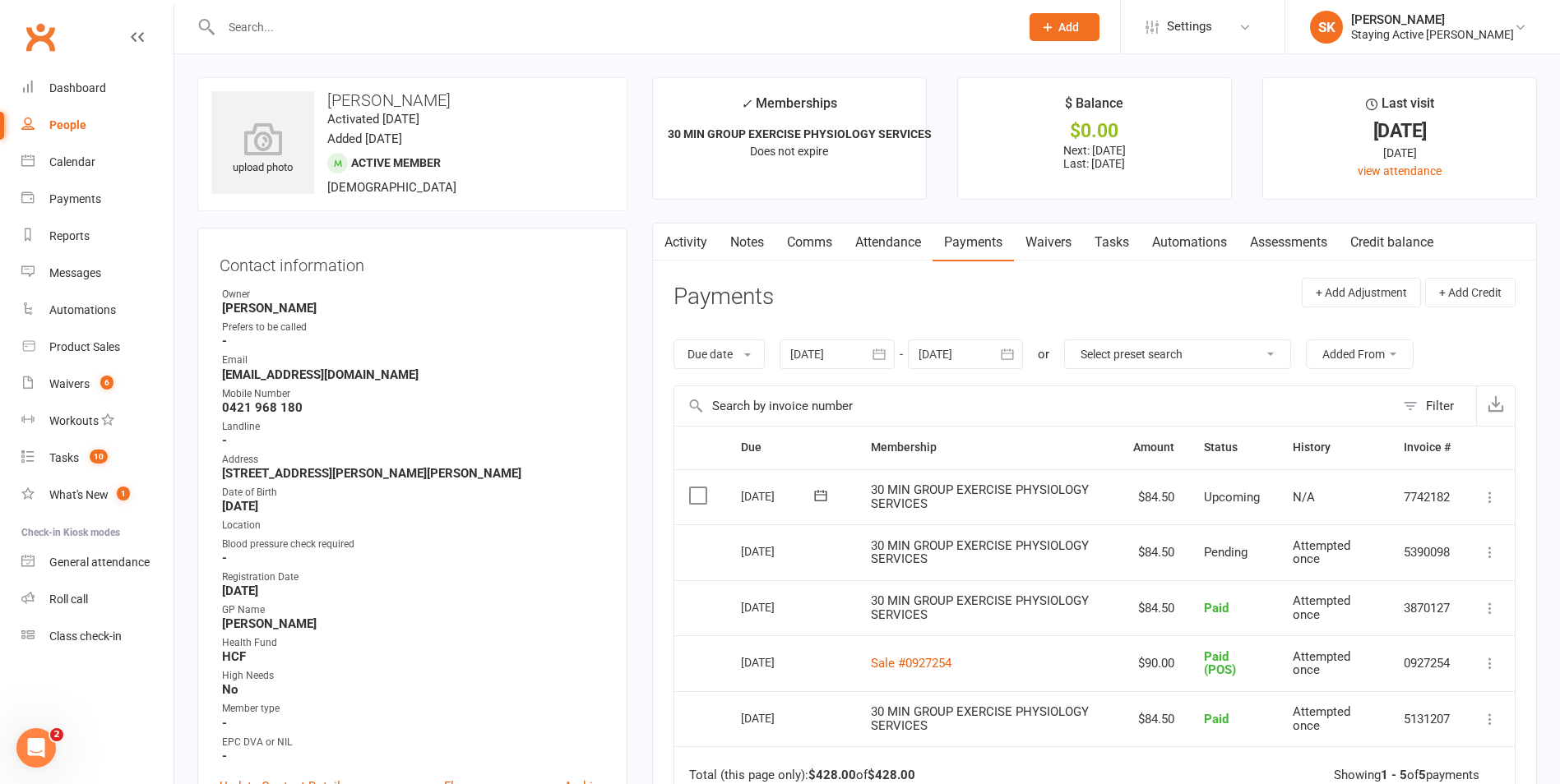
click at [723, 247] on link "Notes" at bounding box center [746, 242] width 57 height 37
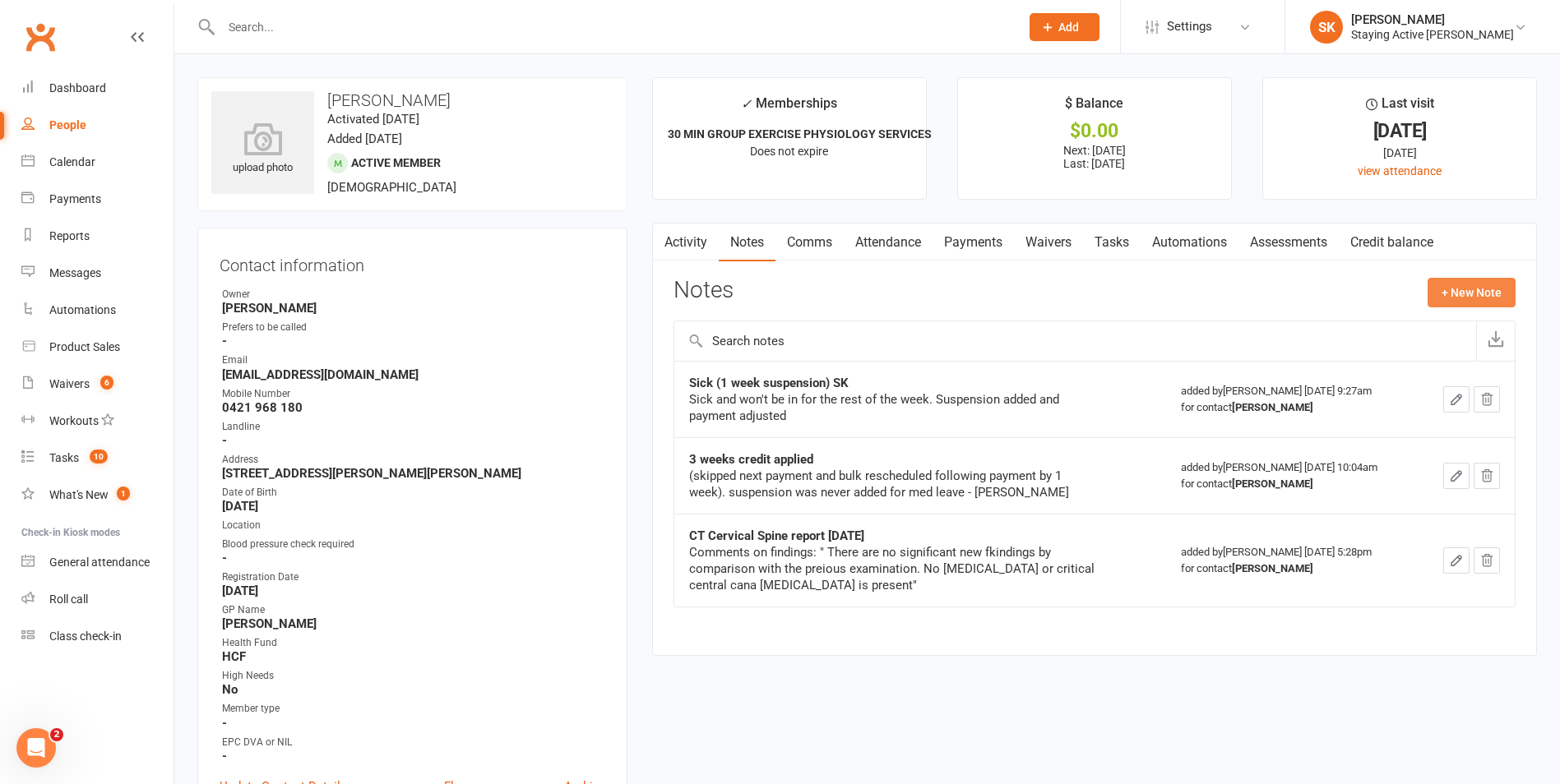
click at [1485, 286] on button "+ New Note" at bounding box center [1471, 292] width 88 height 30
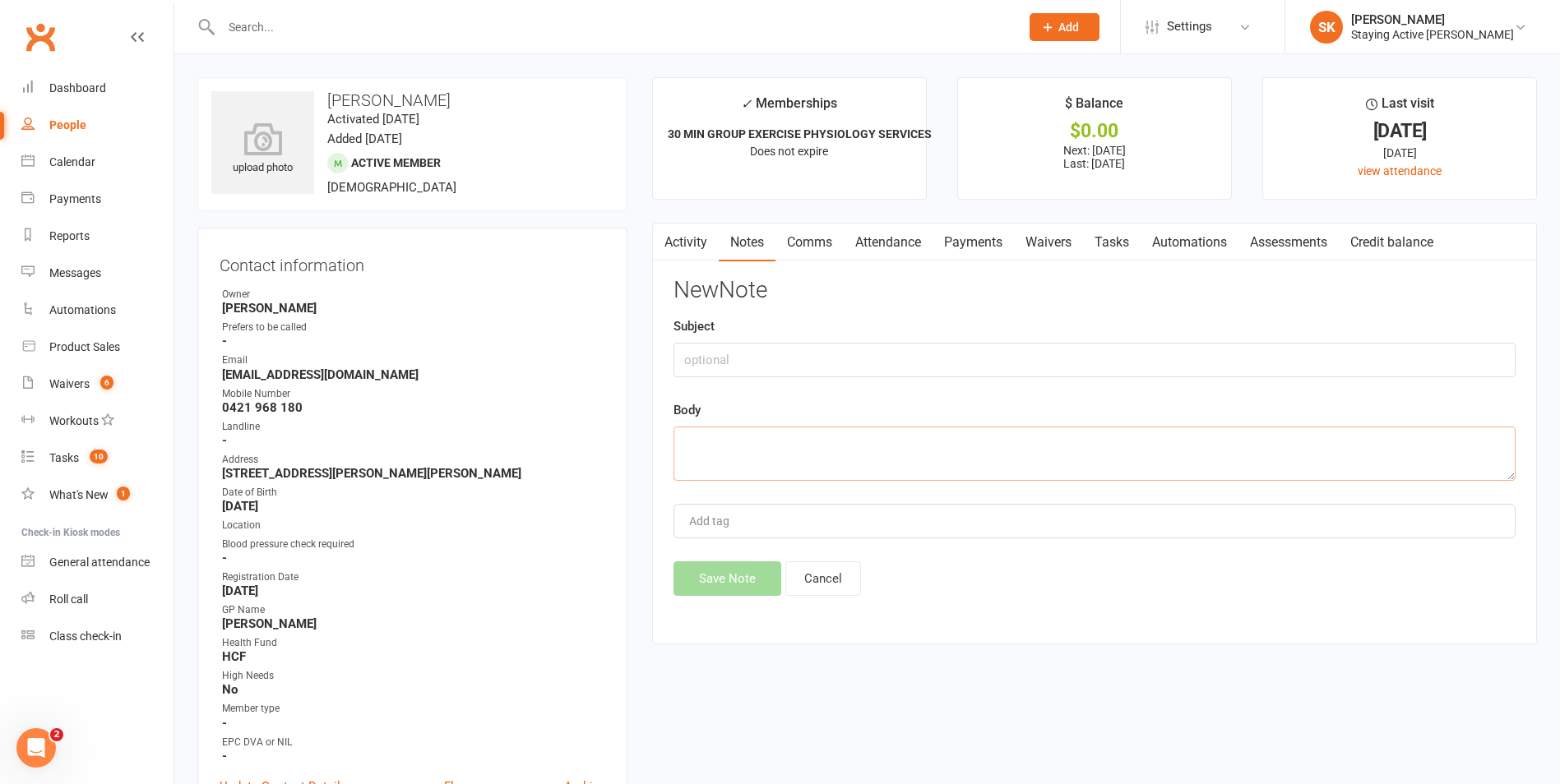
click at [1008, 448] on textarea at bounding box center [1094, 453] width 842 height 54
click at [1001, 463] on textarea "Hospitalised due to kidney stones on Sunday" at bounding box center [1094, 453] width 842 height 54
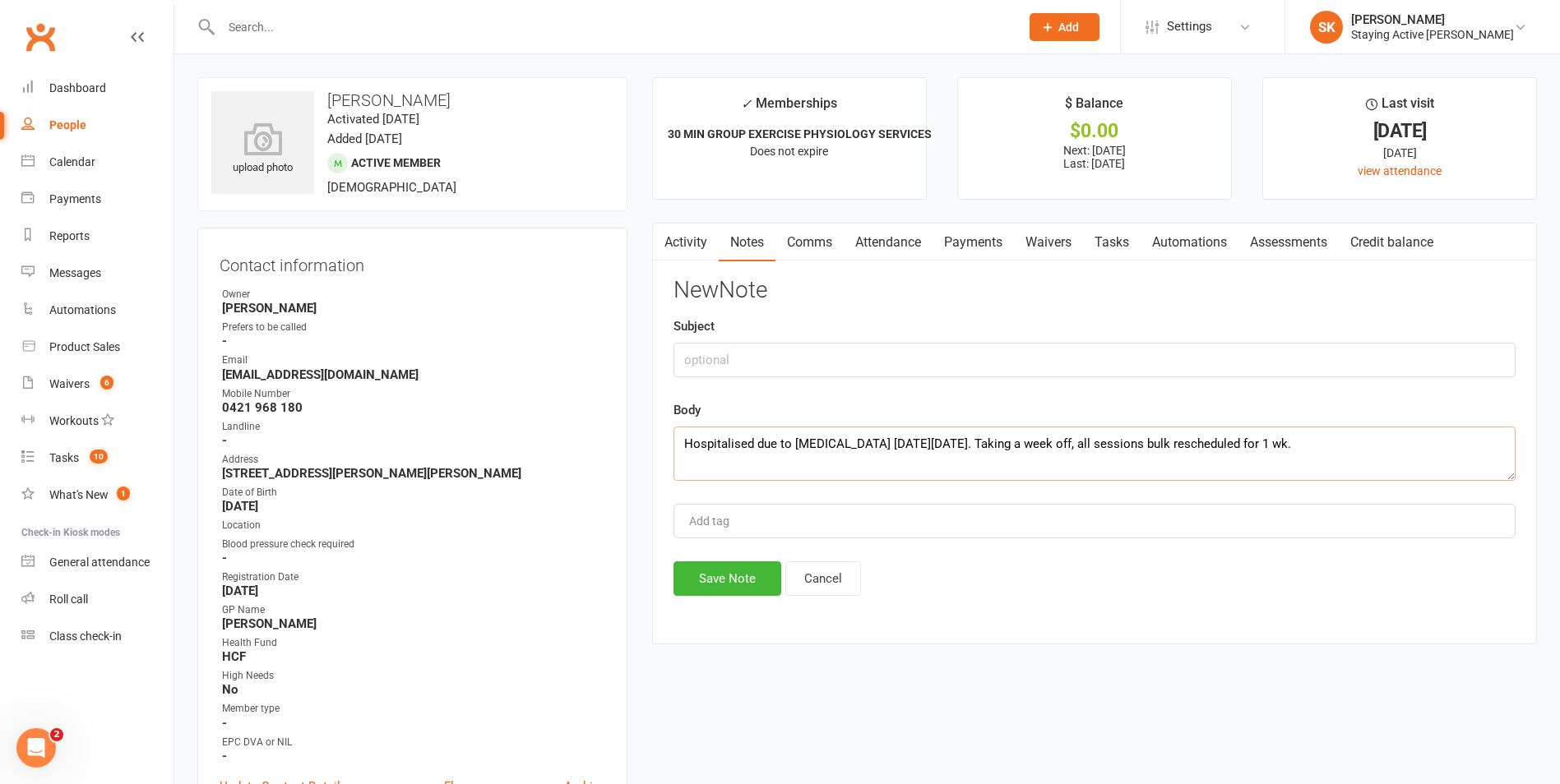
type textarea "Hospitalised due to kidney stones on Sunday 7/9/25. Taking a week off, all sess…"
click at [931, 363] on input "text" at bounding box center [1094, 360] width 842 height 35
click at [1023, 365] on input "Hospitalisation (kidney stones) - 1wk suspension" at bounding box center [1094, 360] width 842 height 35
type input "Hospitalisation (kidney stones) - 1wk suspension (LP)"
click at [710, 577] on button "Save Note" at bounding box center [728, 579] width 108 height 35
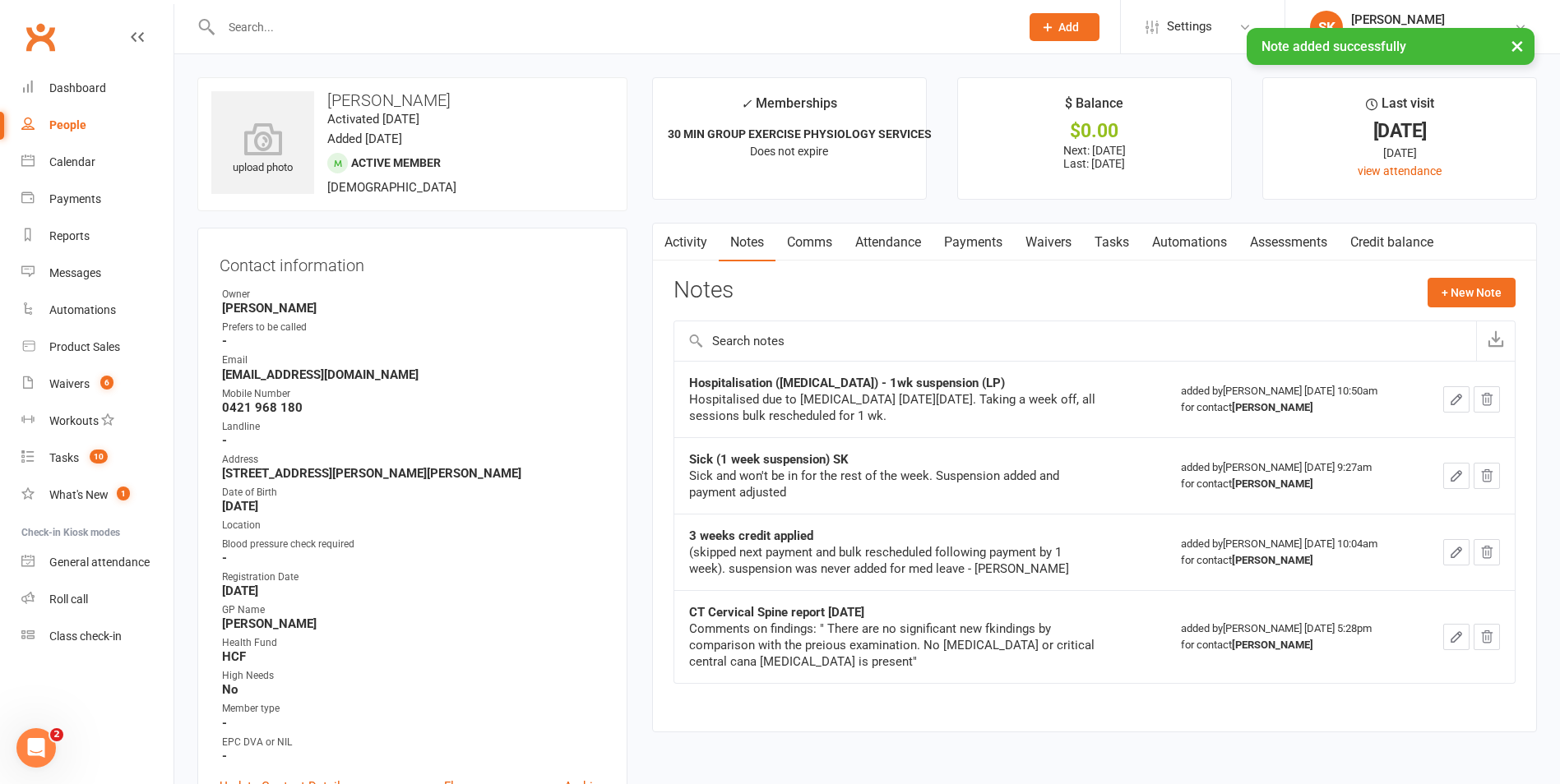
click at [993, 245] on link "Payments" at bounding box center [973, 242] width 82 height 37
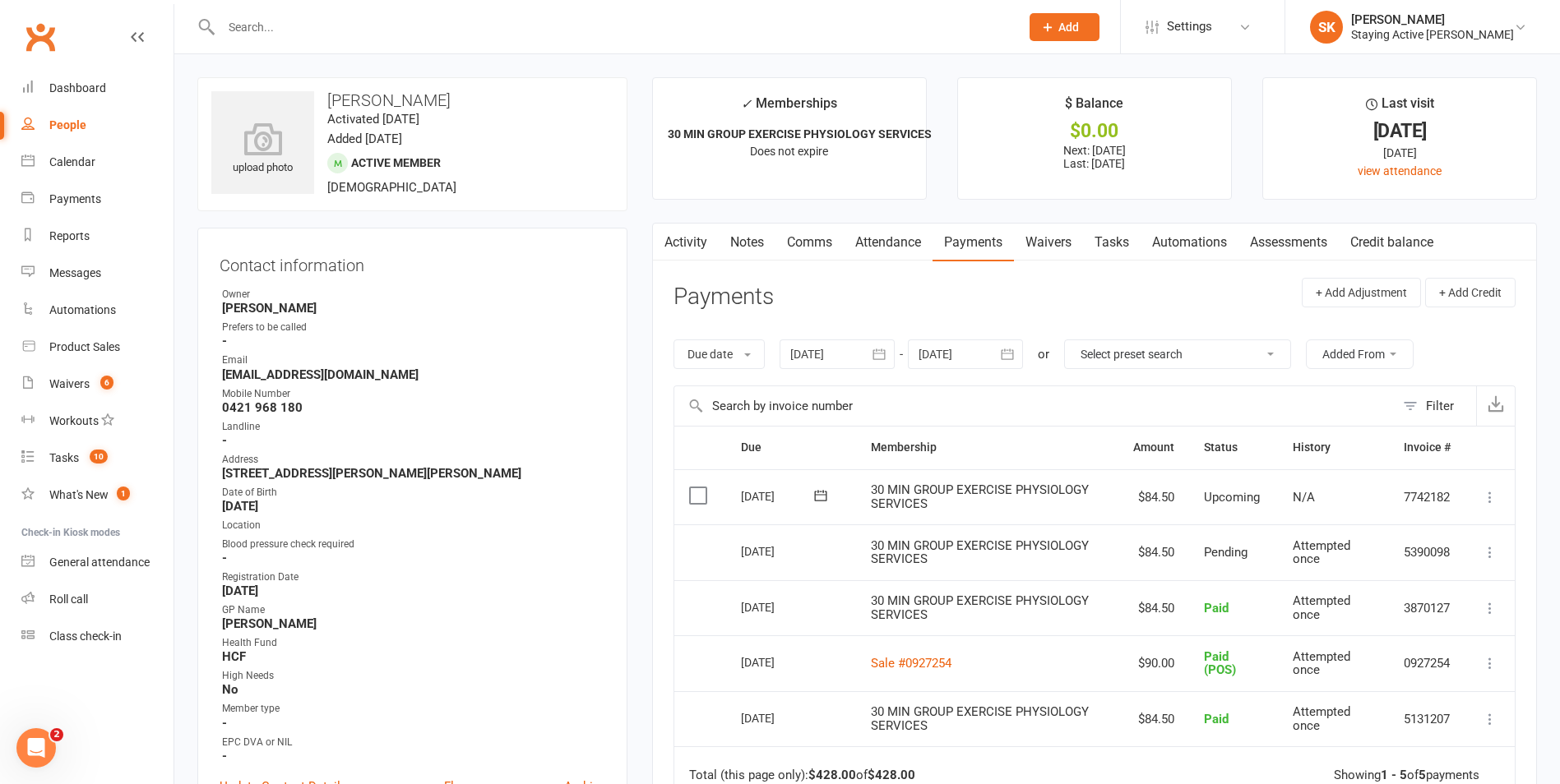
click at [478, 24] on input "text" at bounding box center [612, 27] width 792 height 23
type input "russell weaver"
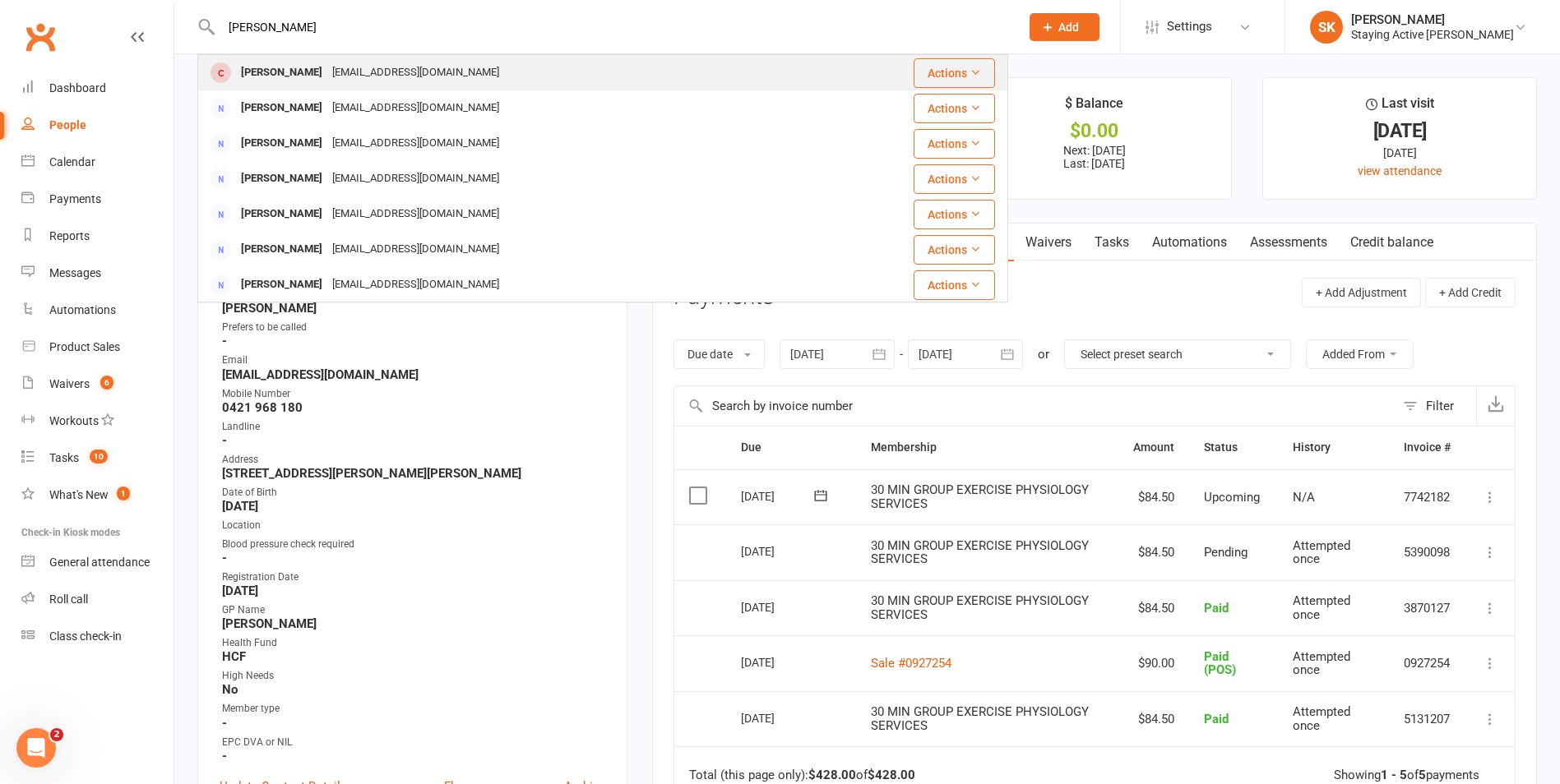
click at [387, 73] on div "weavers12@bigpond.com" at bounding box center [415, 72] width 177 height 23
